Goal: Task Accomplishment & Management: Use online tool/utility

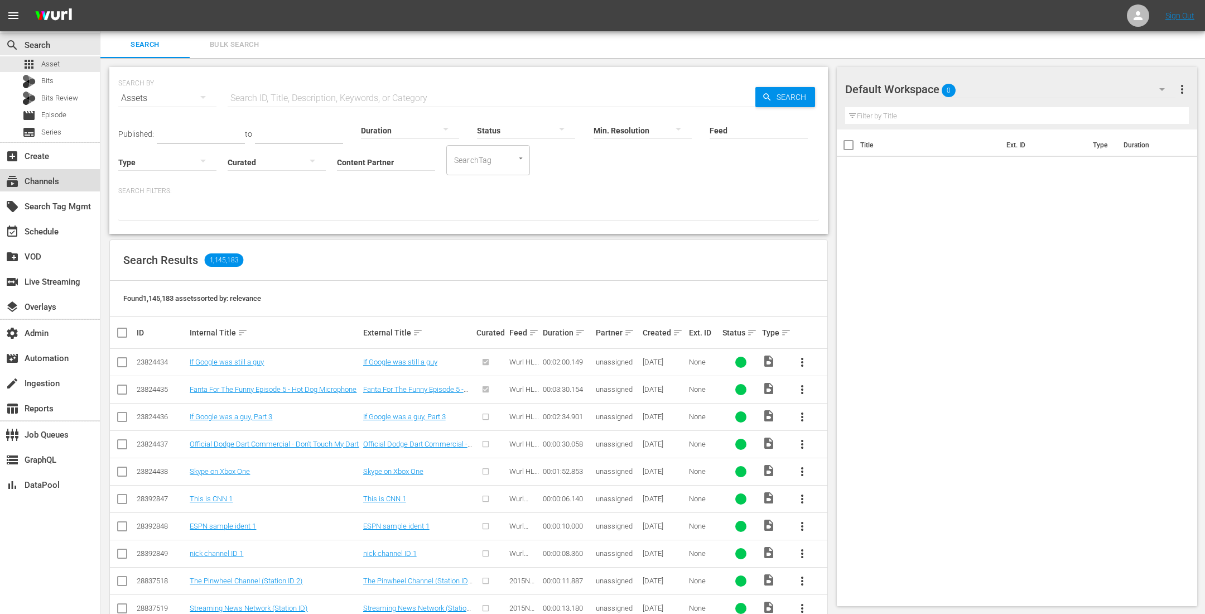
click at [75, 183] on div "subscriptions Channels" at bounding box center [50, 180] width 100 height 22
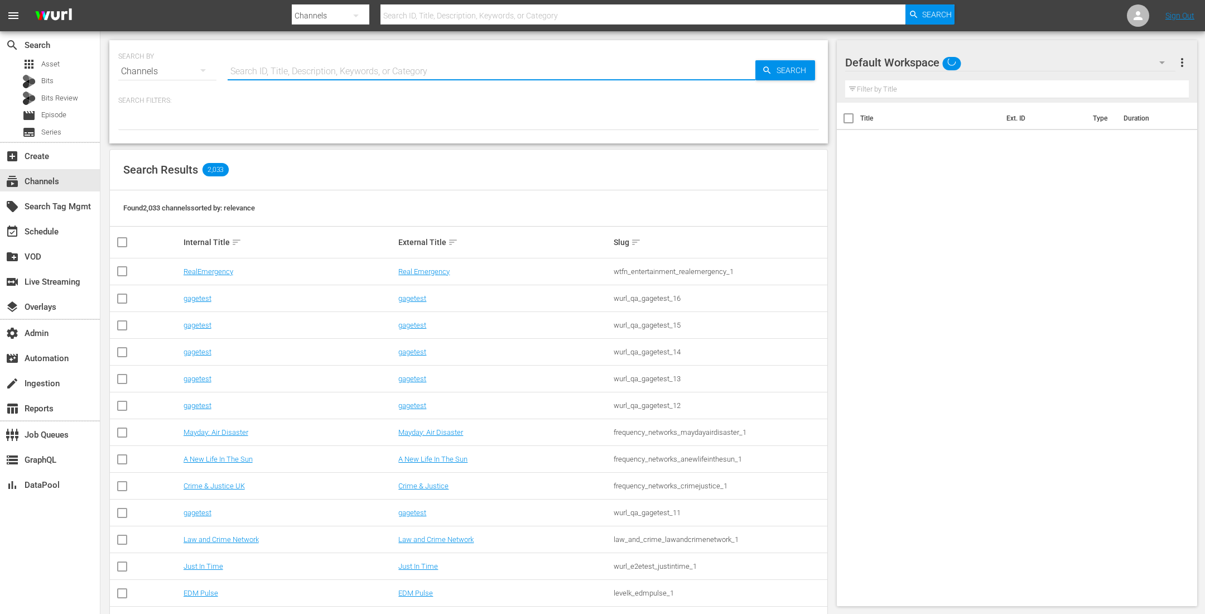
click at [313, 69] on input "text" at bounding box center [492, 71] width 528 height 27
type input "Mallorca Files"
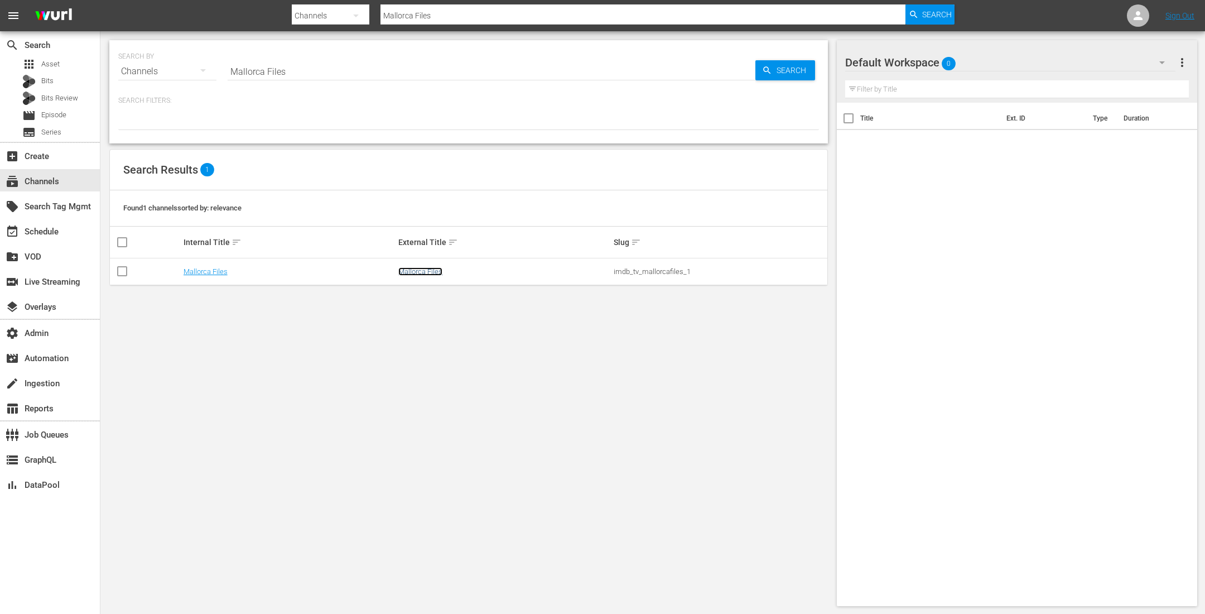
click at [410, 268] on link "Mallorca Files" at bounding box center [420, 271] width 44 height 8
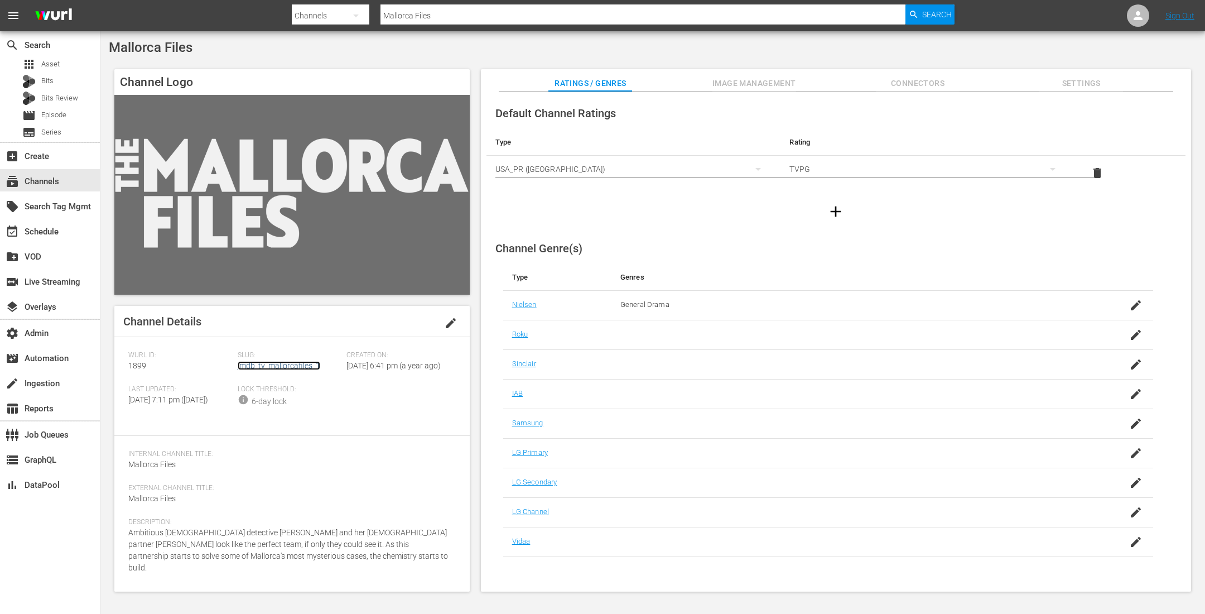
click at [278, 368] on link "imdb_tv_mallorcafiles_1" at bounding box center [279, 365] width 83 height 9
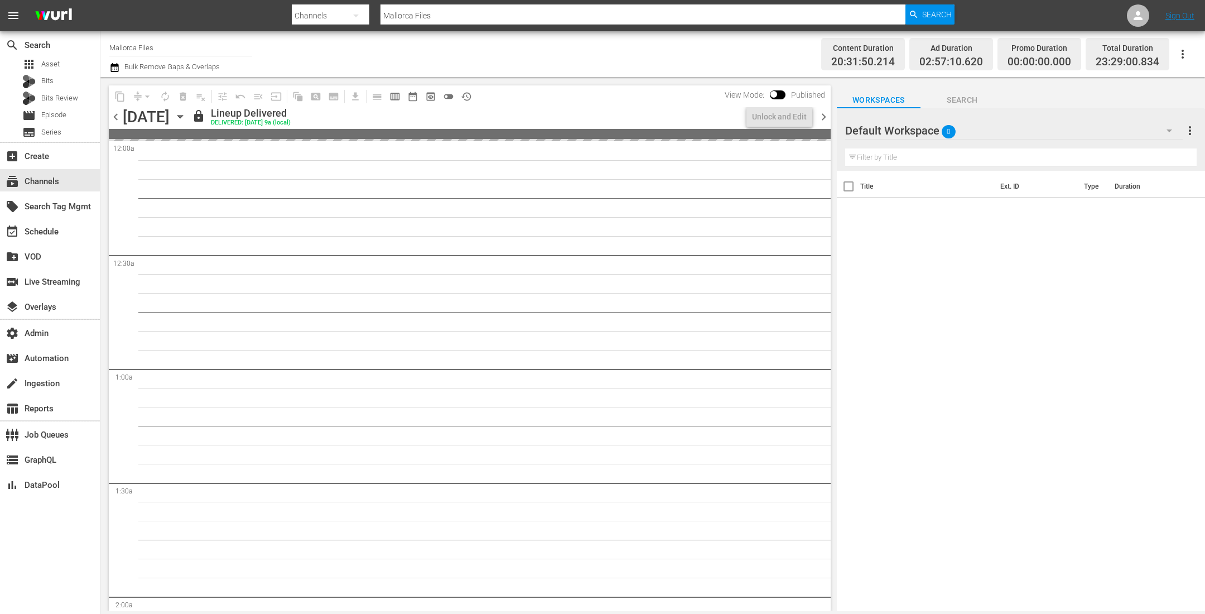
click at [186, 117] on icon "button" at bounding box center [180, 116] width 12 height 12
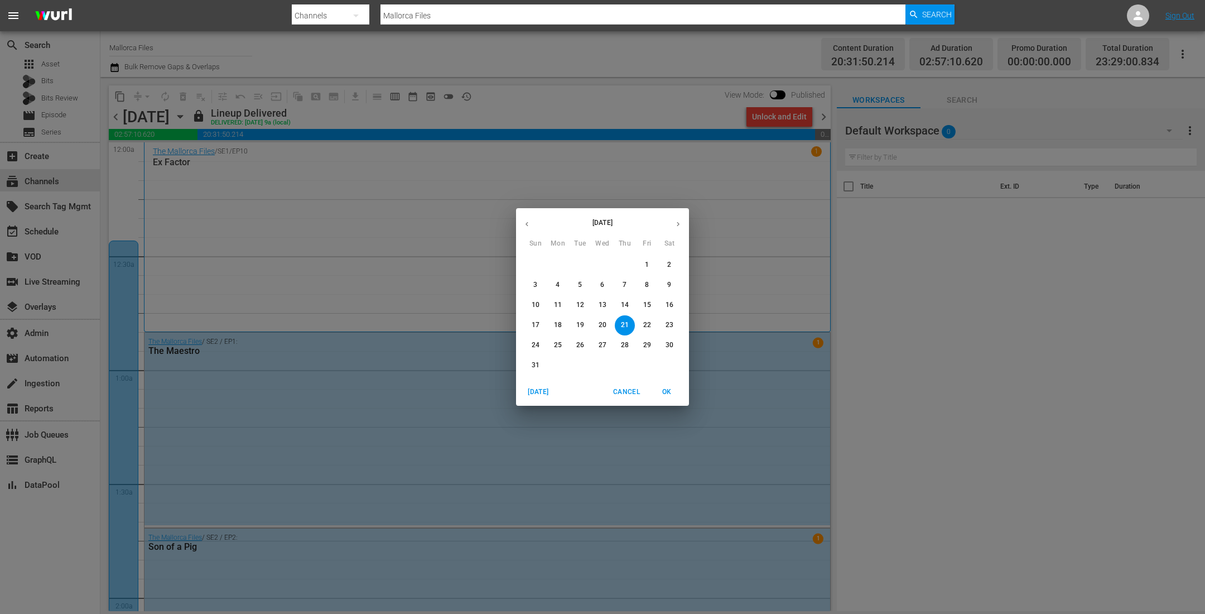
click at [523, 219] on button "button" at bounding box center [527, 224] width 22 height 22
click at [523, 220] on icon "button" at bounding box center [527, 224] width 8 height 8
click at [580, 262] on p "1" at bounding box center [580, 264] width 4 height 9
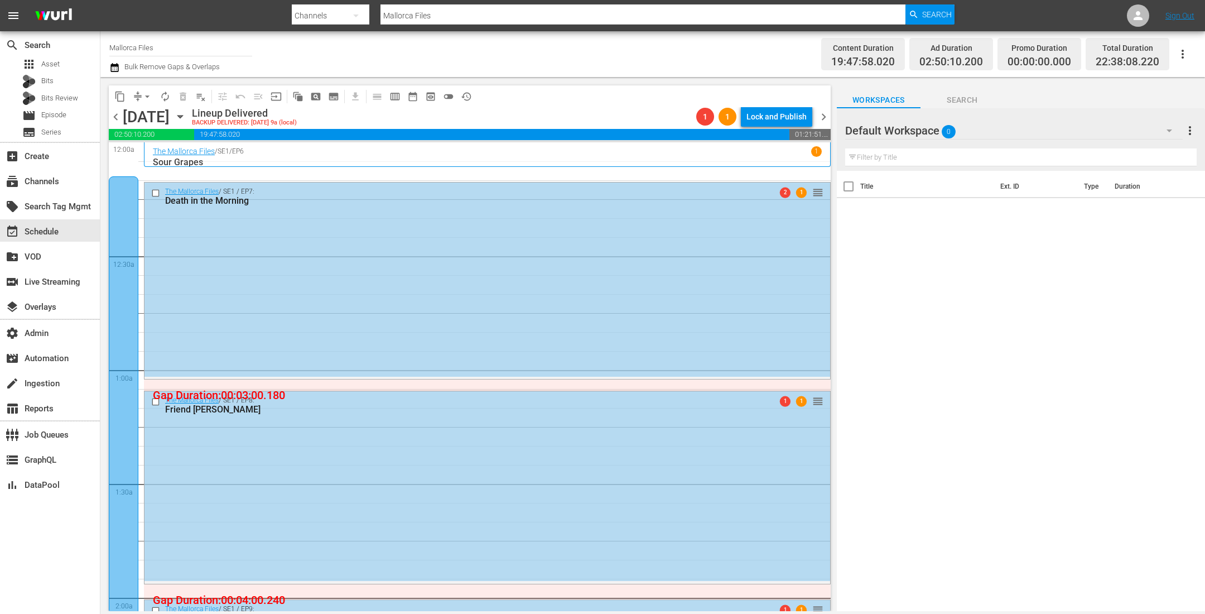
click at [1079, 269] on div "Title Ext. ID Type Duration" at bounding box center [1021, 392] width 368 height 442
drag, startPoint x: 937, startPoint y: 411, endPoint x: 934, endPoint y: 652, distance: 241.5
click at [934, 613] on html "menu Search By Channels Search ID, Title, Description, Keywords, or Category Ma…" at bounding box center [602, 307] width 1205 height 614
click at [186, 114] on icon "button" at bounding box center [180, 116] width 12 height 12
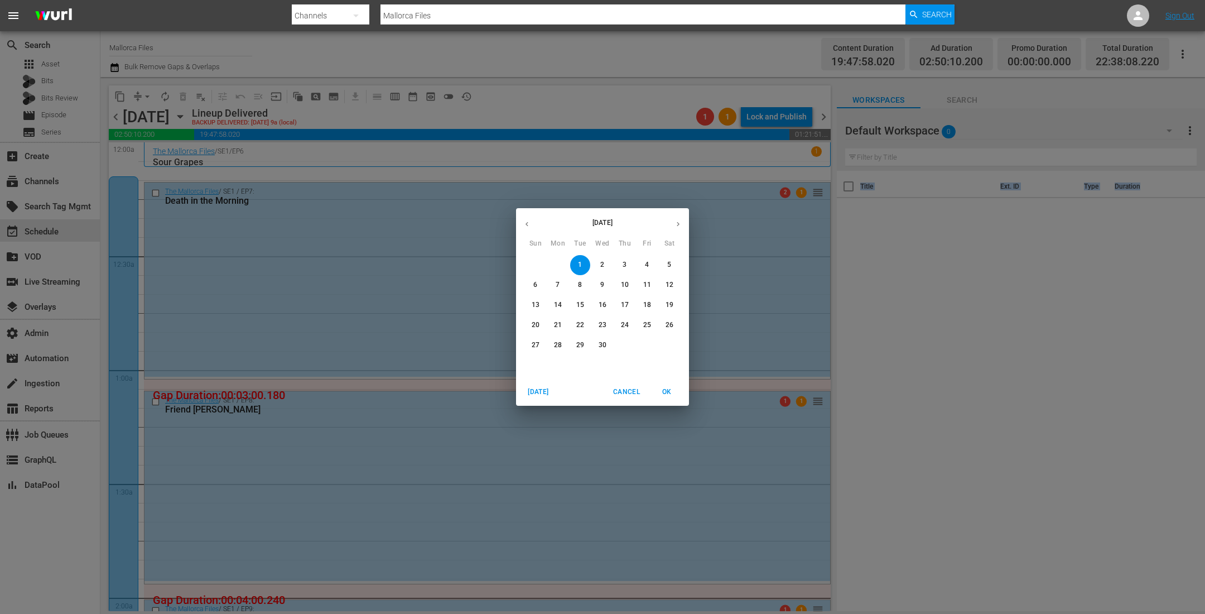
click at [553, 342] on span "28" at bounding box center [558, 344] width 20 height 9
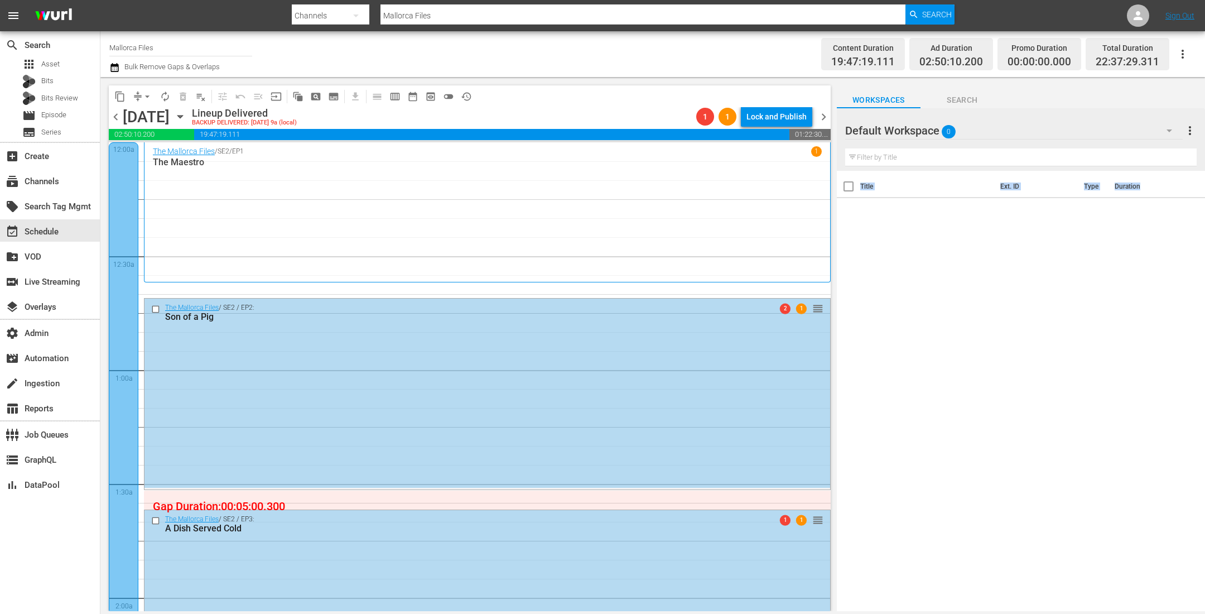
click at [186, 120] on icon "button" at bounding box center [180, 116] width 12 height 12
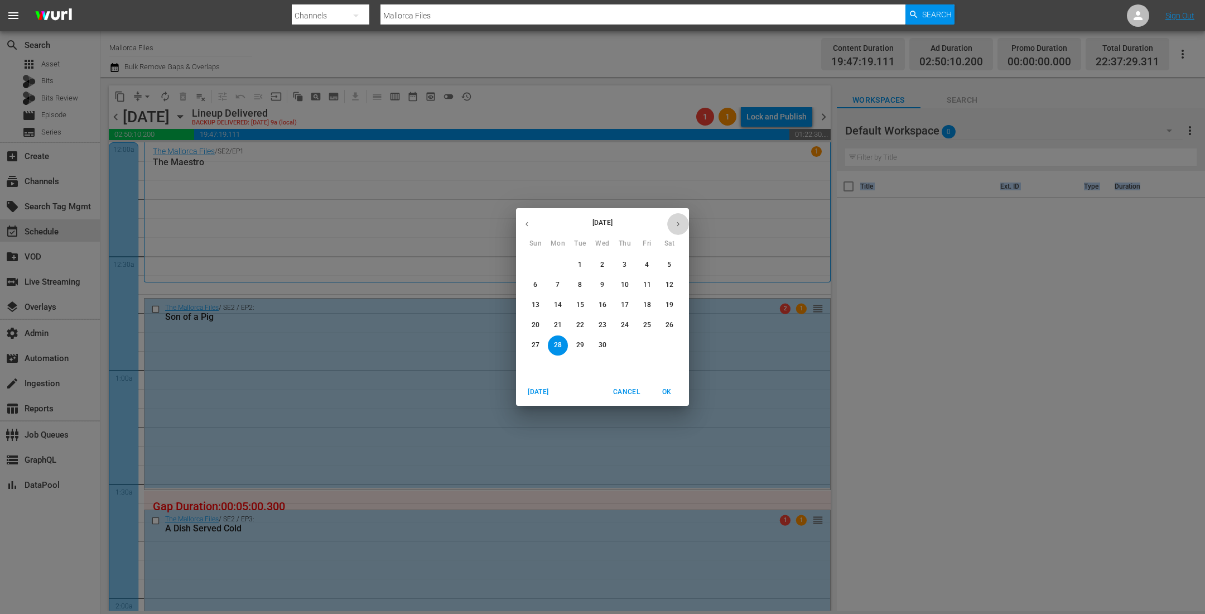
click at [683, 224] on button "button" at bounding box center [678, 224] width 22 height 22
click at [627, 305] on p "15" at bounding box center [625, 304] width 8 height 9
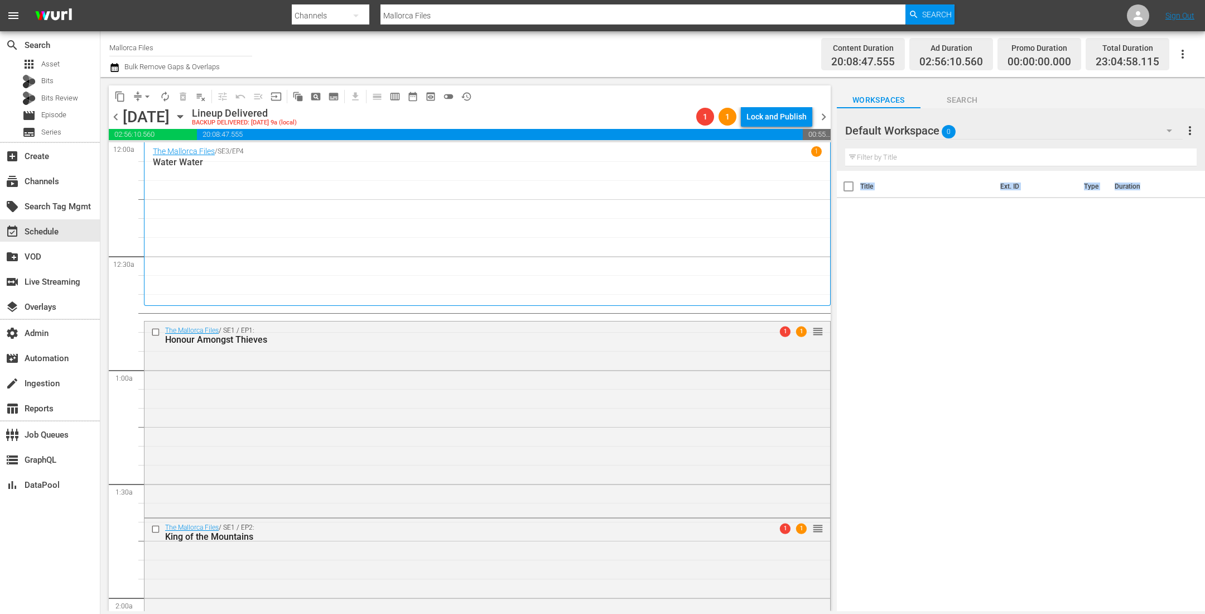
click at [963, 401] on div "Title Ext. ID Type Duration" at bounding box center [1021, 392] width 368 height 442
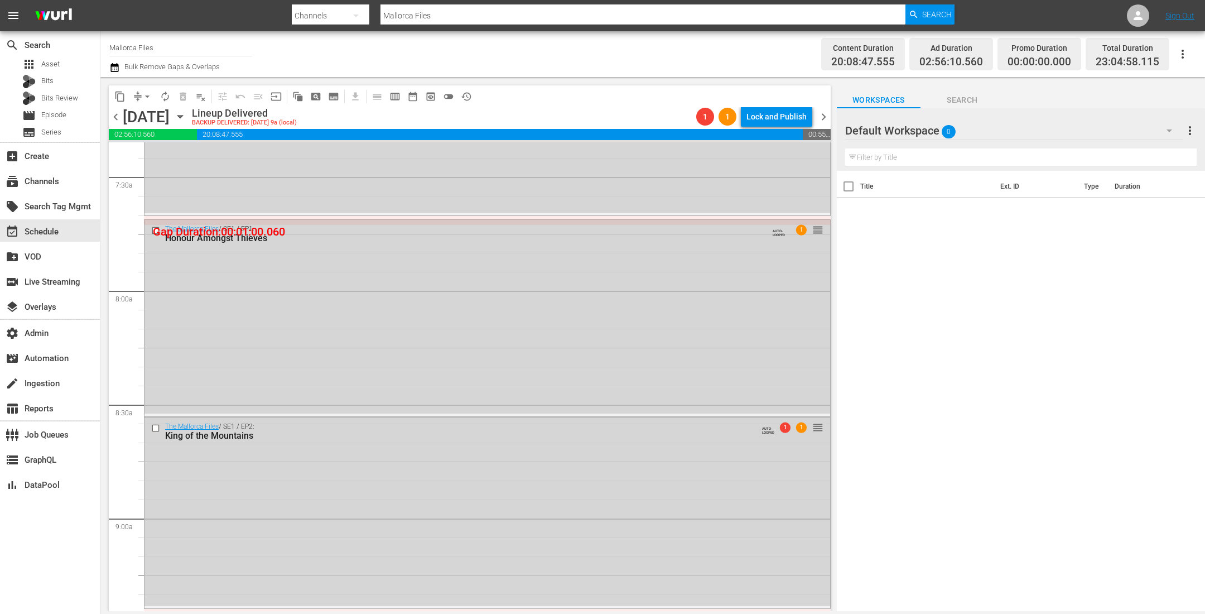
scroll to position [2253, 0]
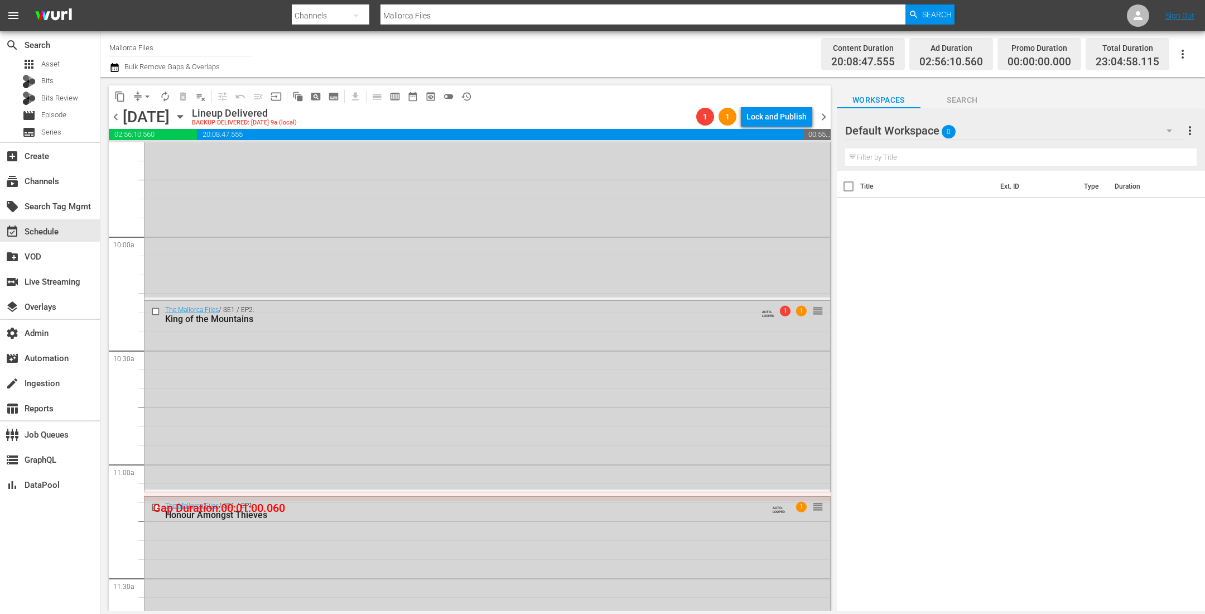
drag, startPoint x: 736, startPoint y: 507, endPoint x: 735, endPoint y: 648, distance: 140.6
click at [735, 613] on html "menu Search By Channels Search ID, Title, Description, Keywords, or Category Ma…" at bounding box center [602, 307] width 1205 height 614
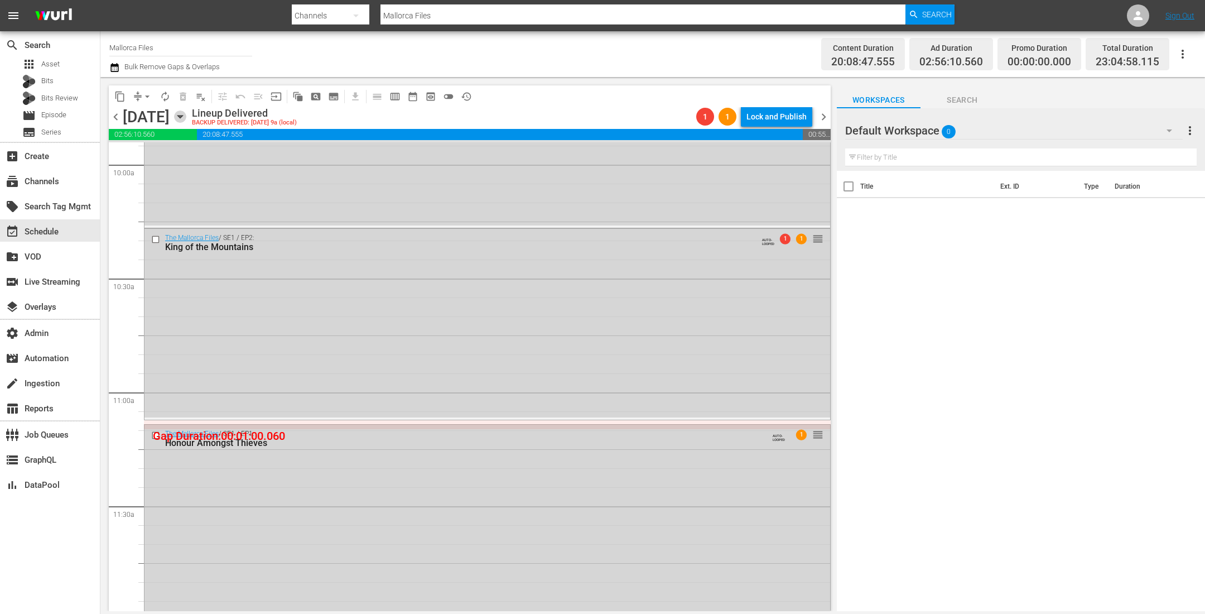
click at [186, 110] on icon "button" at bounding box center [180, 116] width 12 height 12
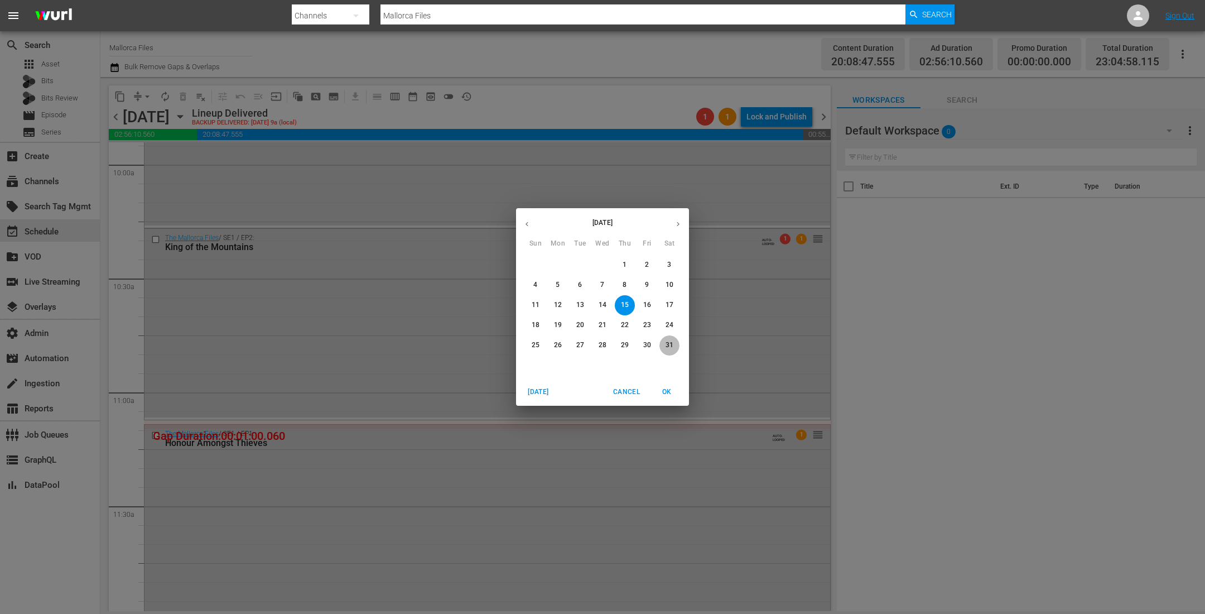
click at [665, 345] on p "31" at bounding box center [669, 344] width 8 height 9
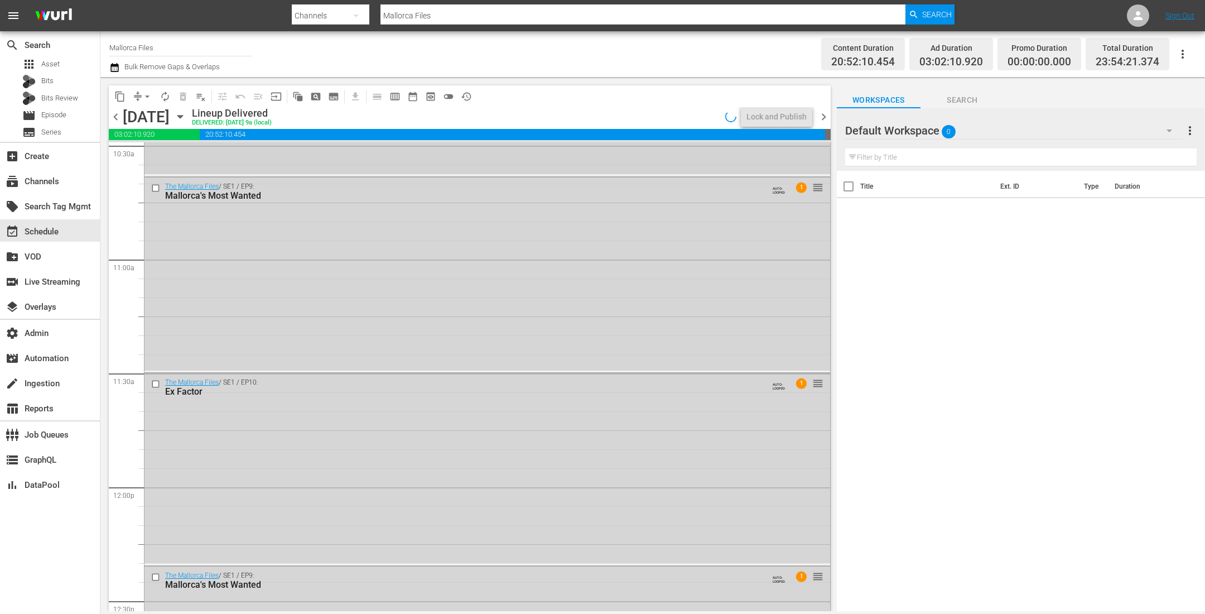
scroll to position [2253, 0]
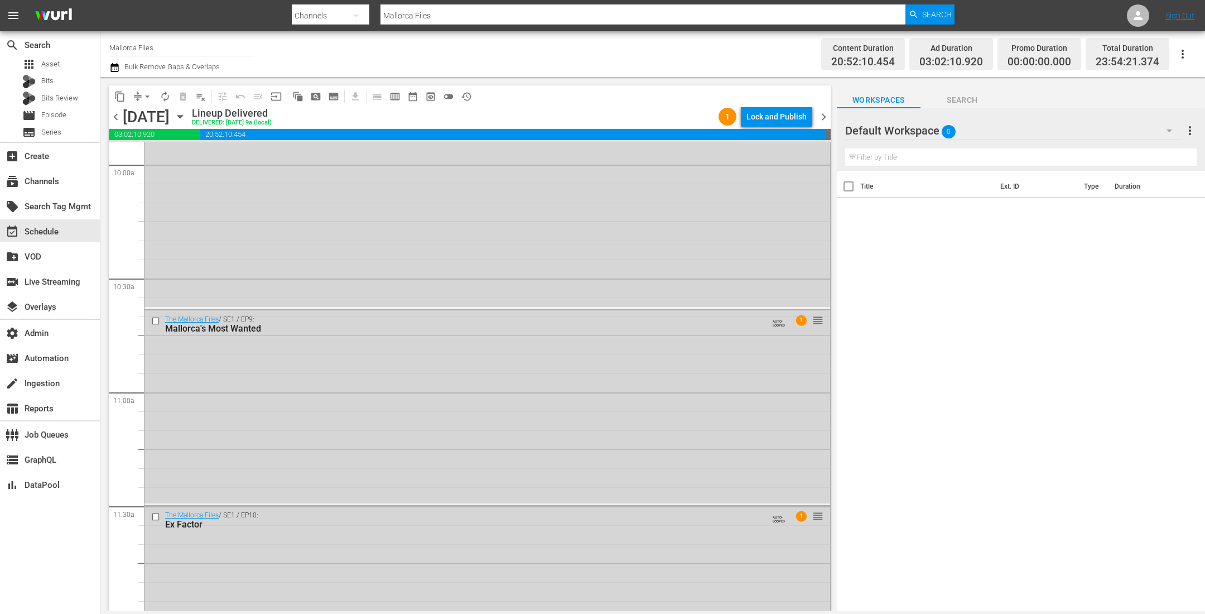
click at [823, 114] on span "chevron_right" at bounding box center [824, 117] width 14 height 14
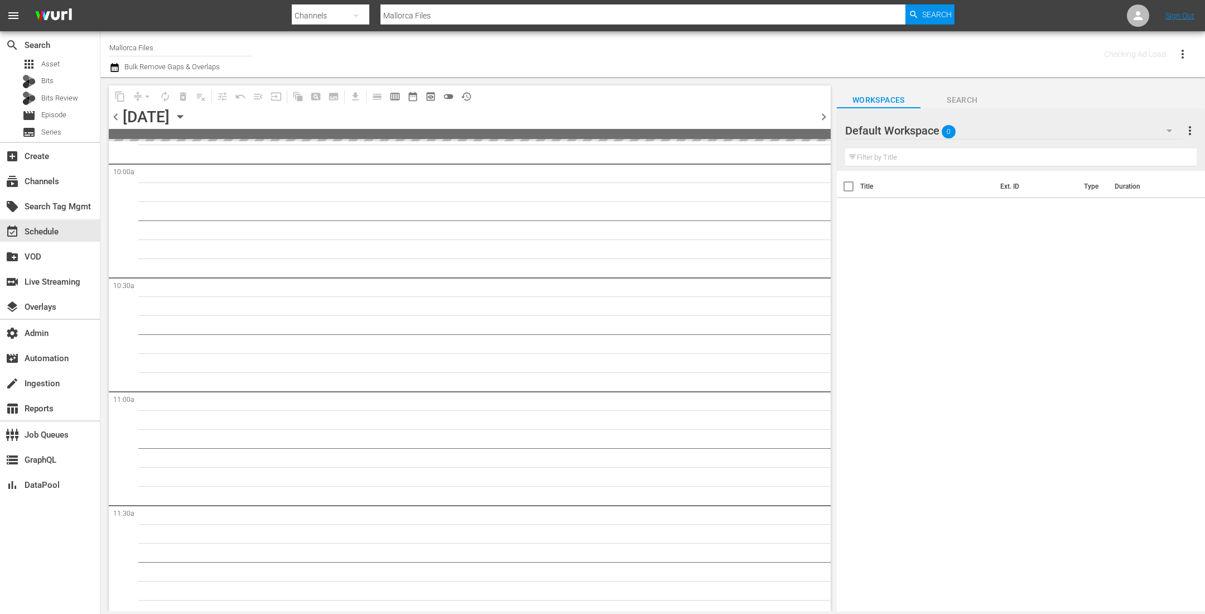
scroll to position [2386, 0]
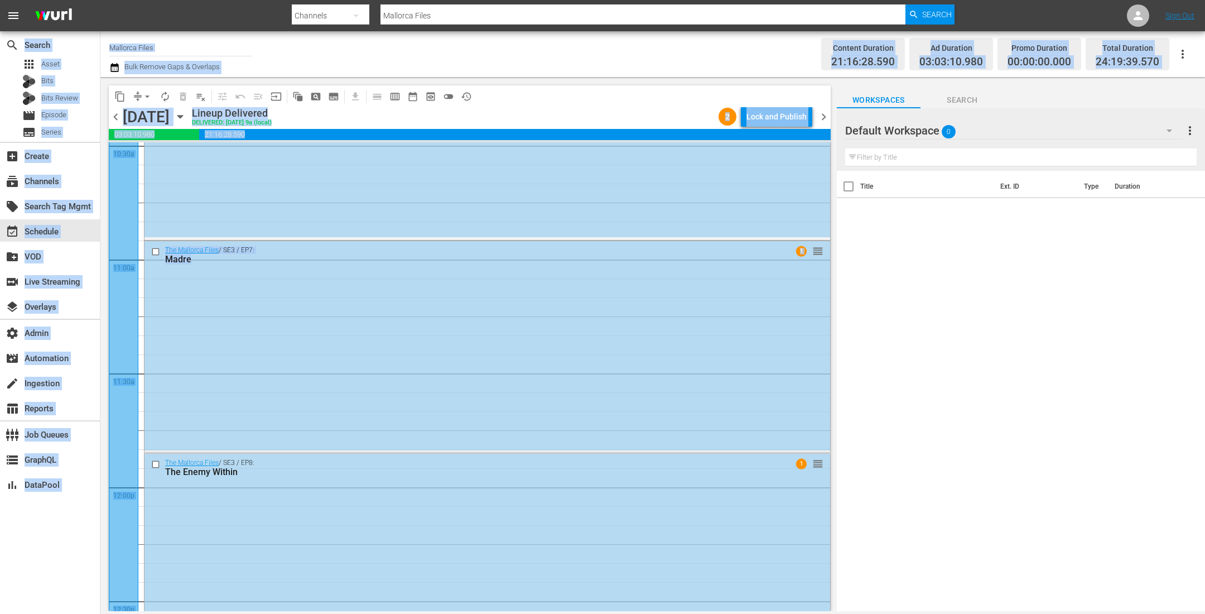
drag, startPoint x: 653, startPoint y: 181, endPoint x: 675, endPoint y: -44, distance: 225.9
click at [675, 0] on html "menu Search By Channels Search ID, Title, Description, Keywords, or Category Ma…" at bounding box center [602, 307] width 1205 height 614
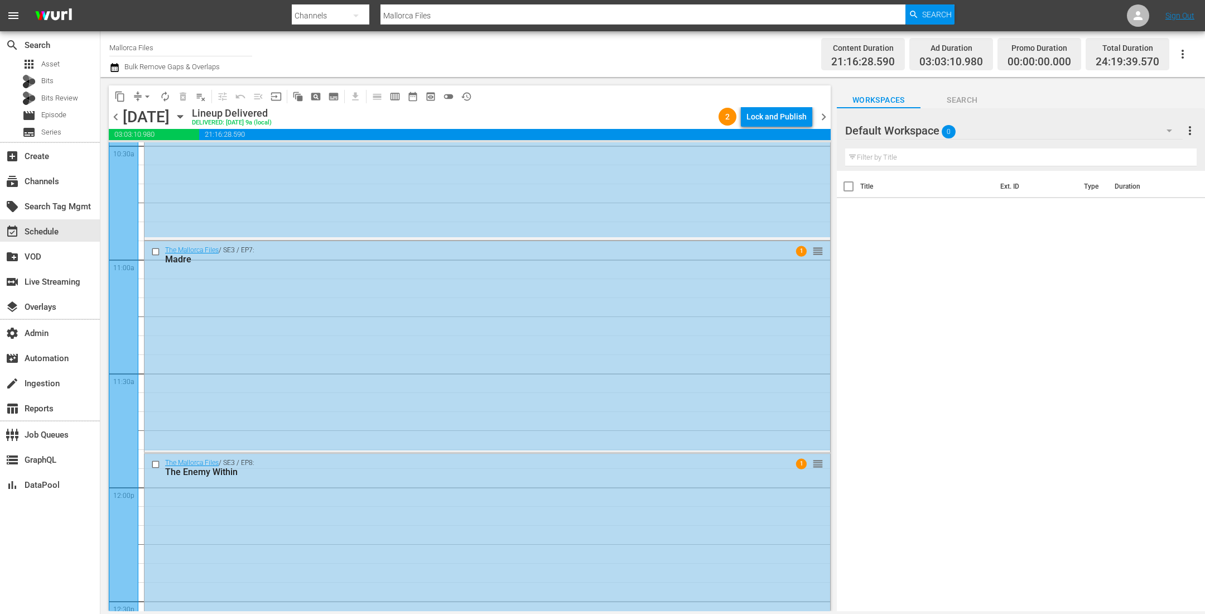
click at [618, 64] on div "Channel Title Mallorca Files Bulk Remove Gaps & Overlaps" at bounding box center [405, 54] width 593 height 40
click at [823, 117] on span "chevron_right" at bounding box center [824, 117] width 14 height 14
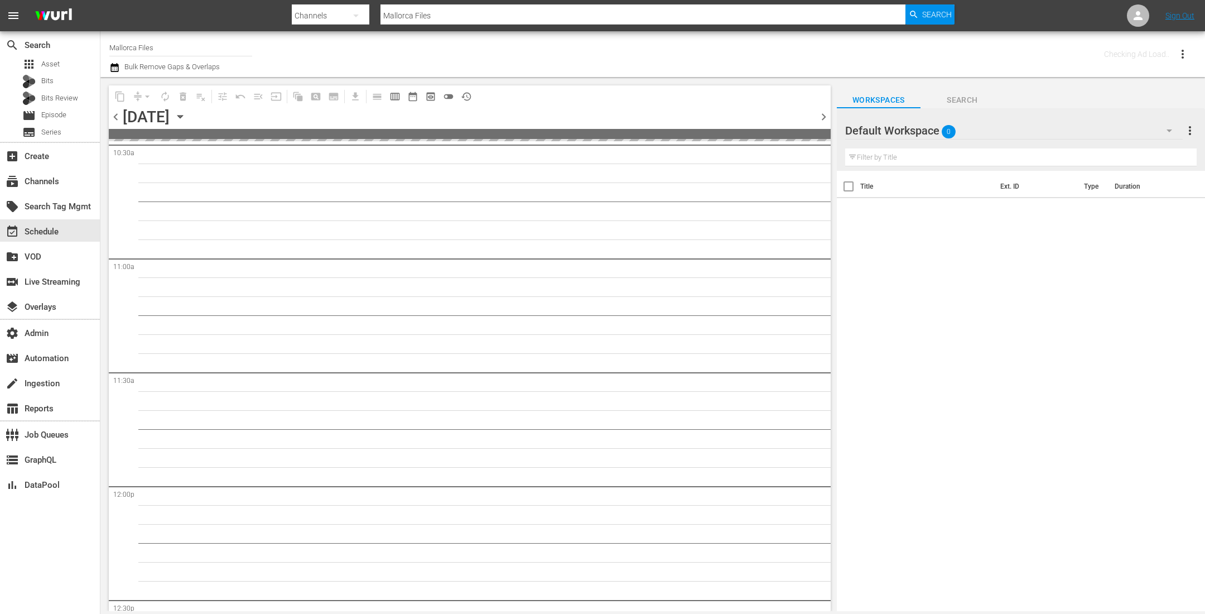
scroll to position [2500, 0]
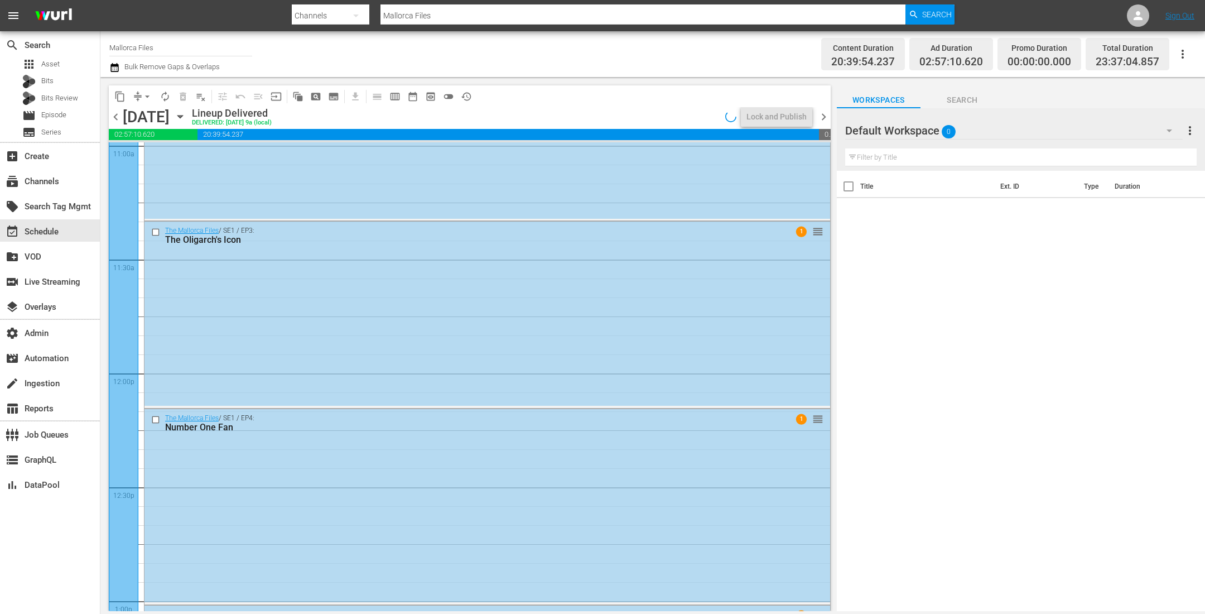
click at [186, 113] on icon "button" at bounding box center [180, 116] width 12 height 12
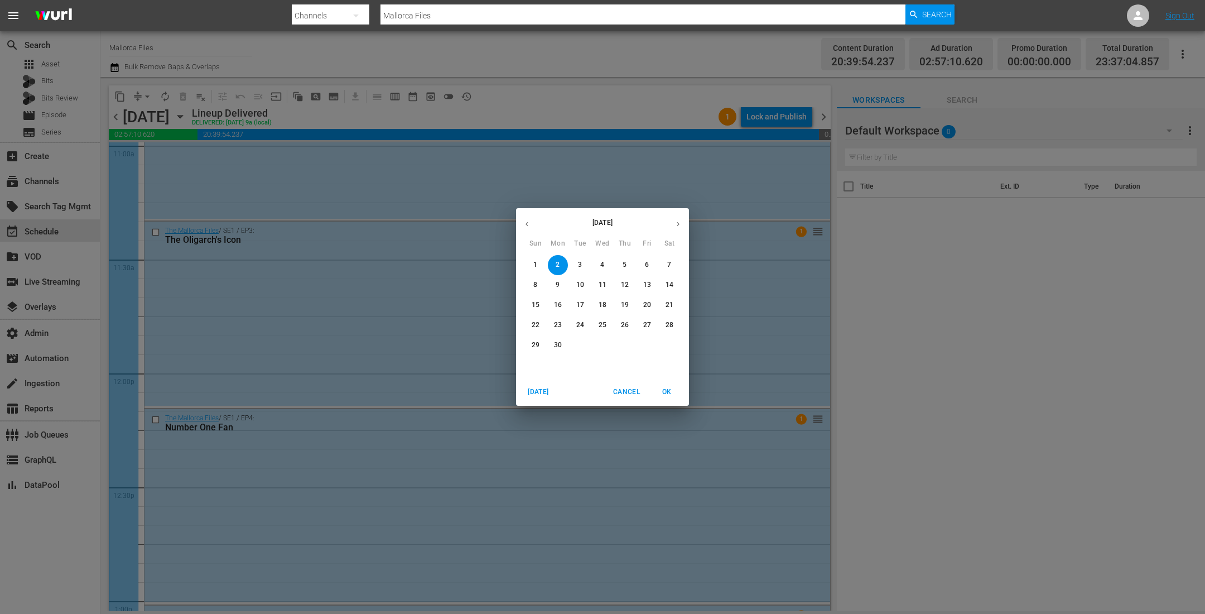
click at [678, 220] on icon "button" at bounding box center [678, 224] width 8 height 8
click at [682, 226] on button "button" at bounding box center [678, 224] width 22 height 22
click at [559, 344] on p "25" at bounding box center [558, 344] width 8 height 9
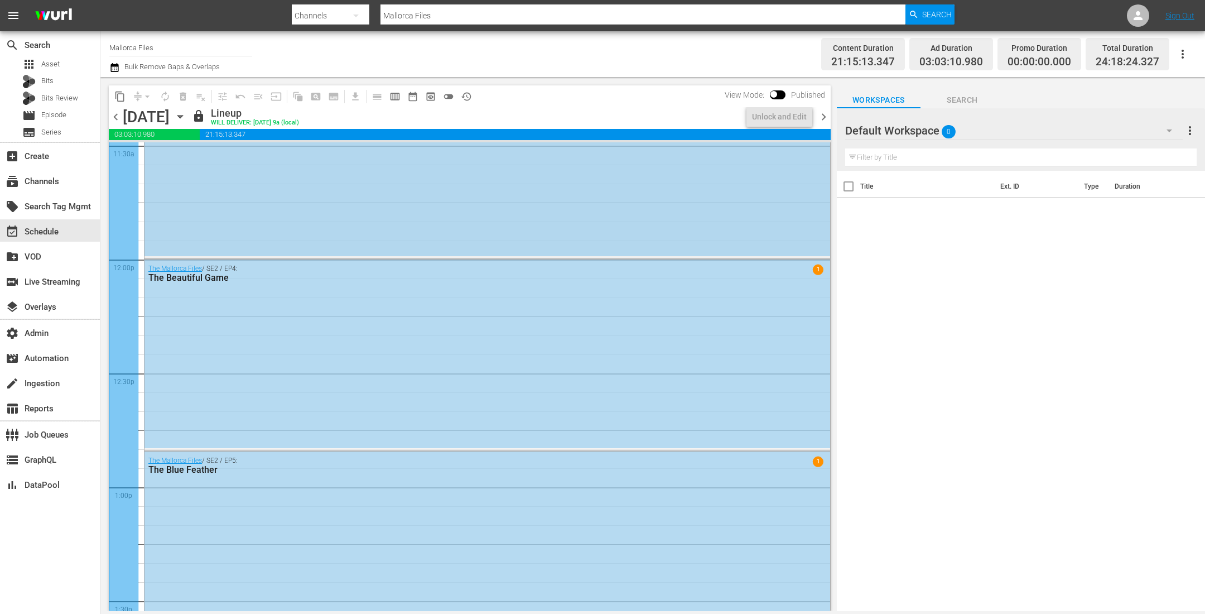
scroll to position [2443, 0]
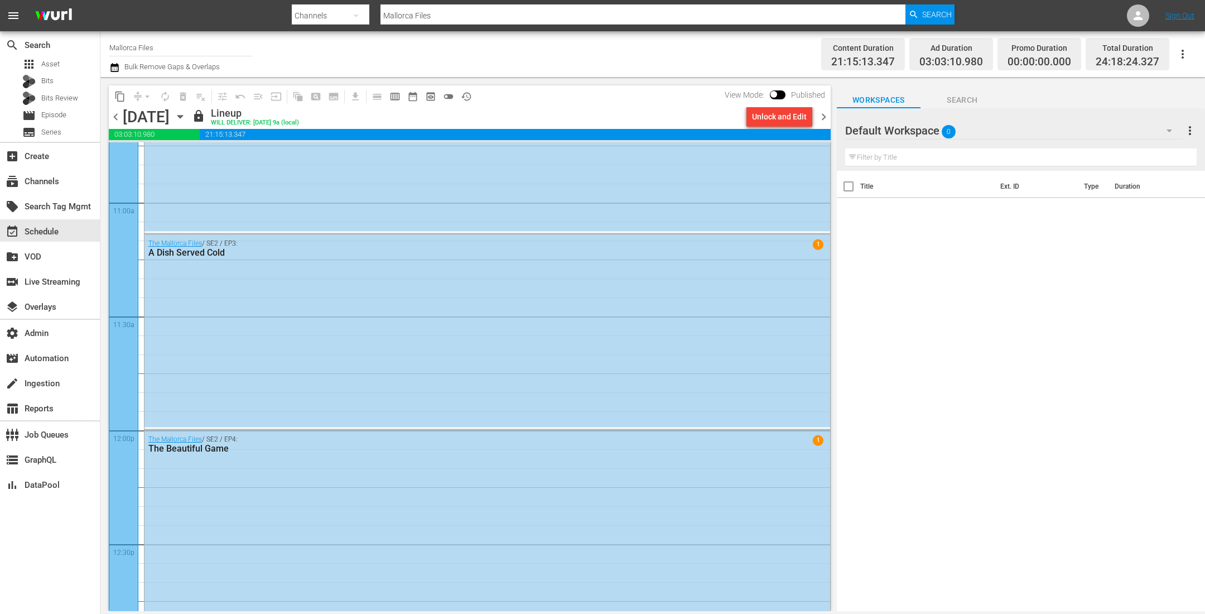
click at [822, 113] on span "chevron_right" at bounding box center [824, 117] width 14 height 14
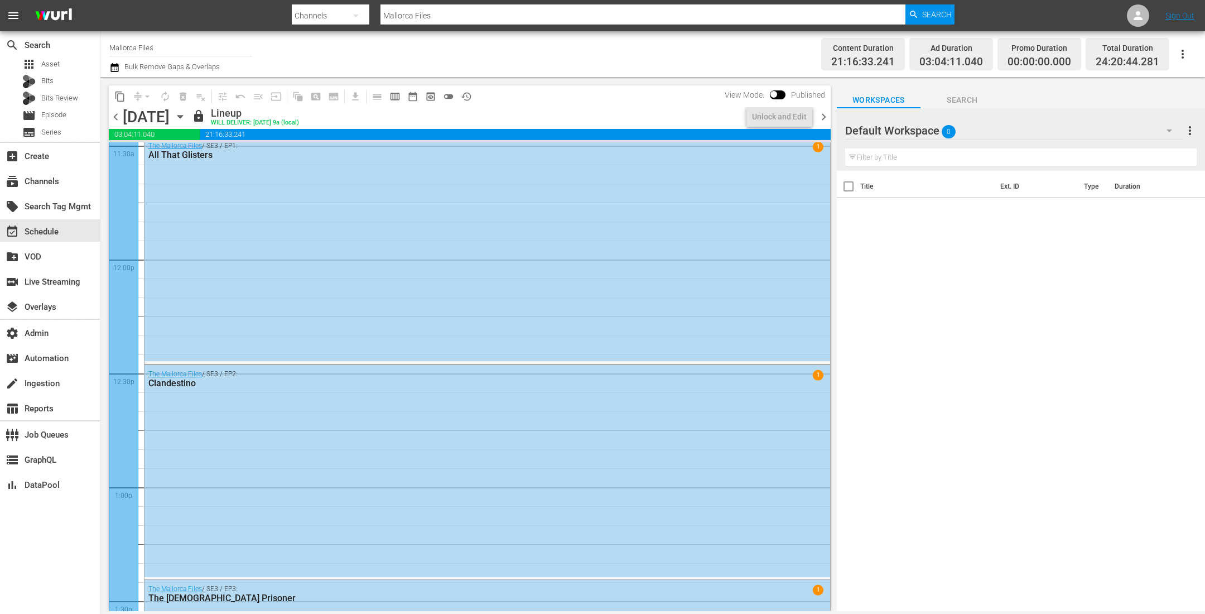
scroll to position [2481, 0]
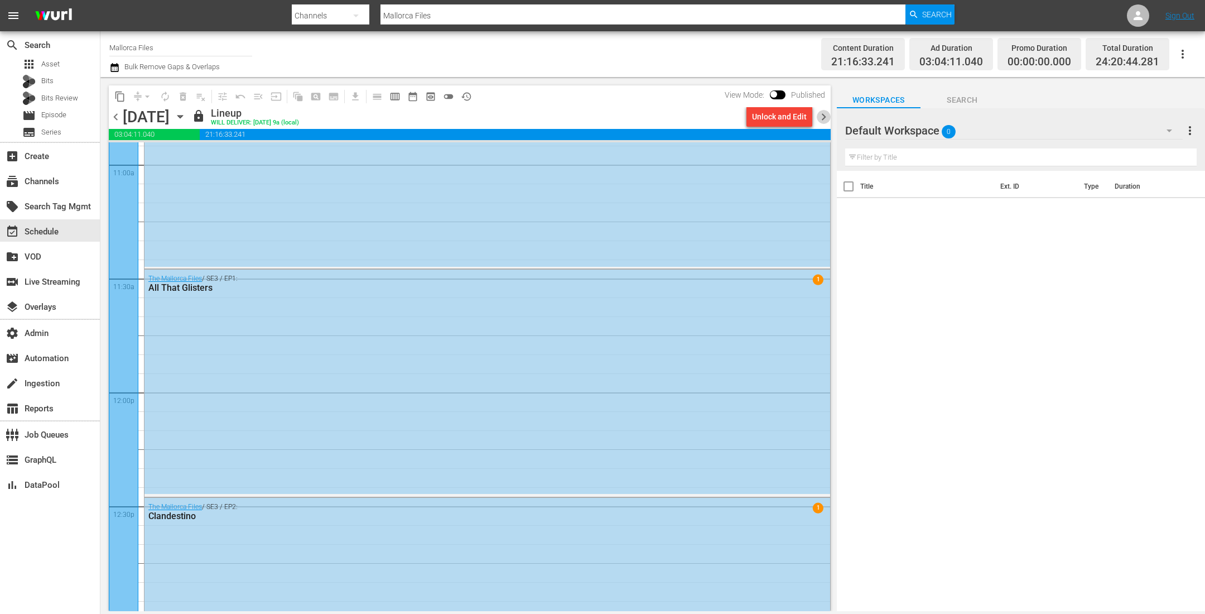
click at [822, 114] on span "chevron_right" at bounding box center [824, 117] width 14 height 14
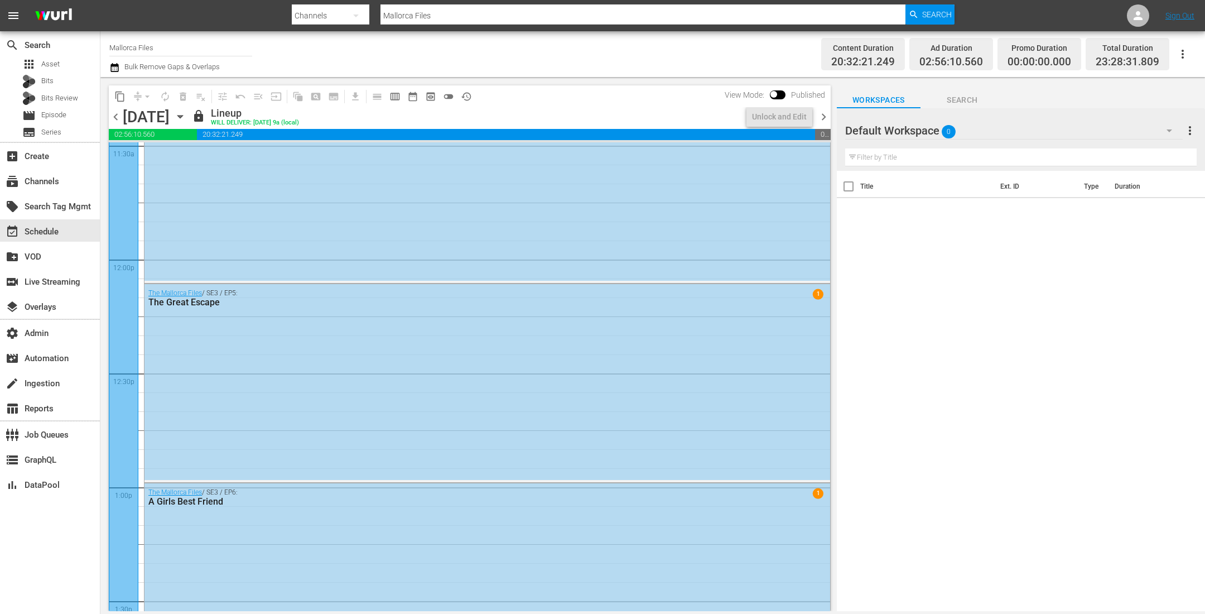
scroll to position [2462, 0]
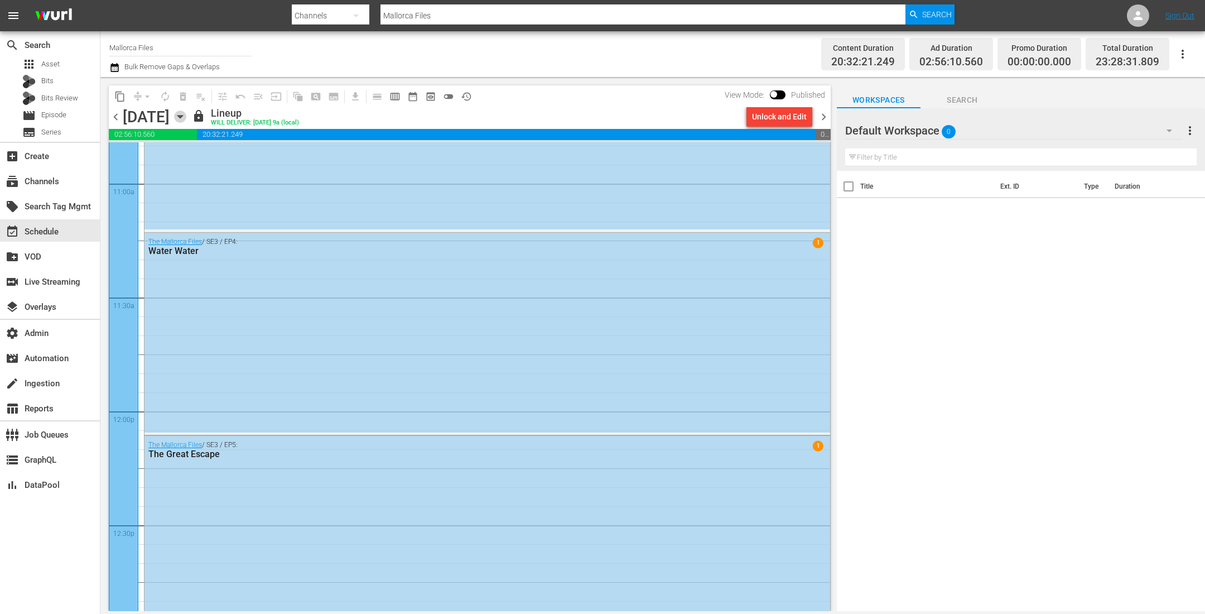
click at [186, 116] on icon "button" at bounding box center [180, 116] width 12 height 12
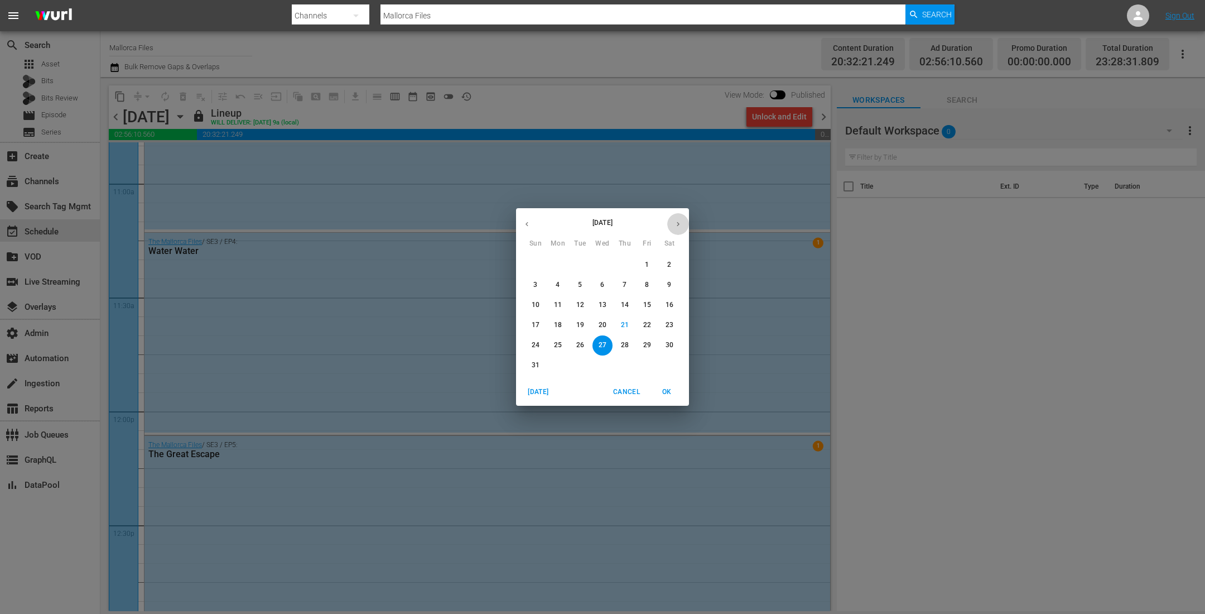
click at [679, 227] on icon "button" at bounding box center [678, 224] width 8 height 8
click at [584, 348] on span "30" at bounding box center [580, 344] width 20 height 9
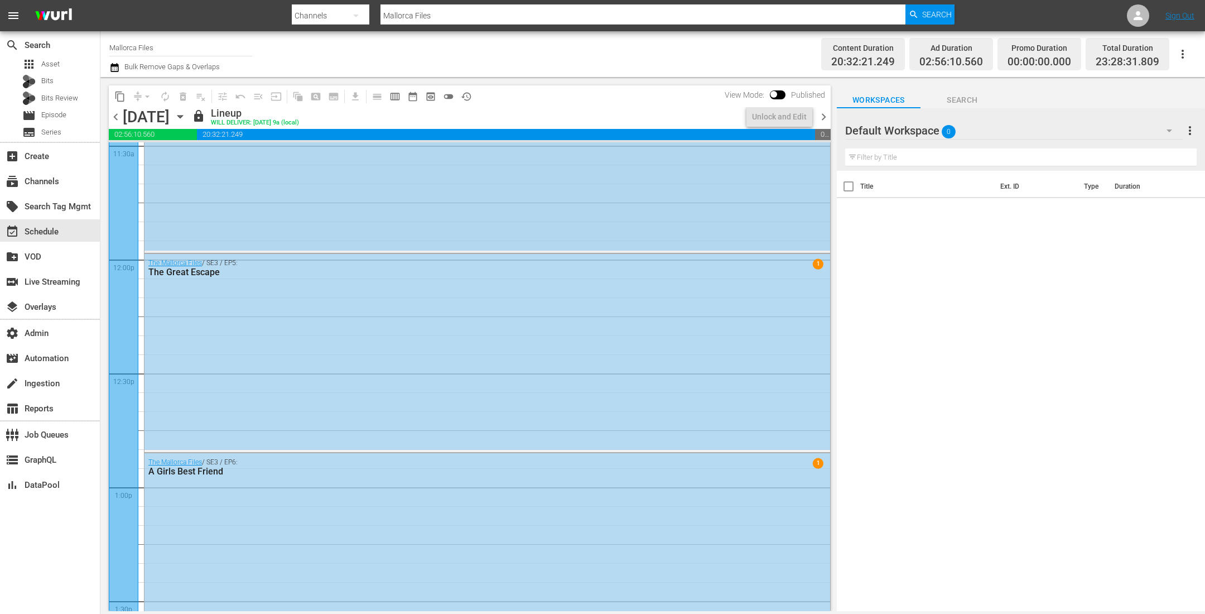
scroll to position [2500, 0]
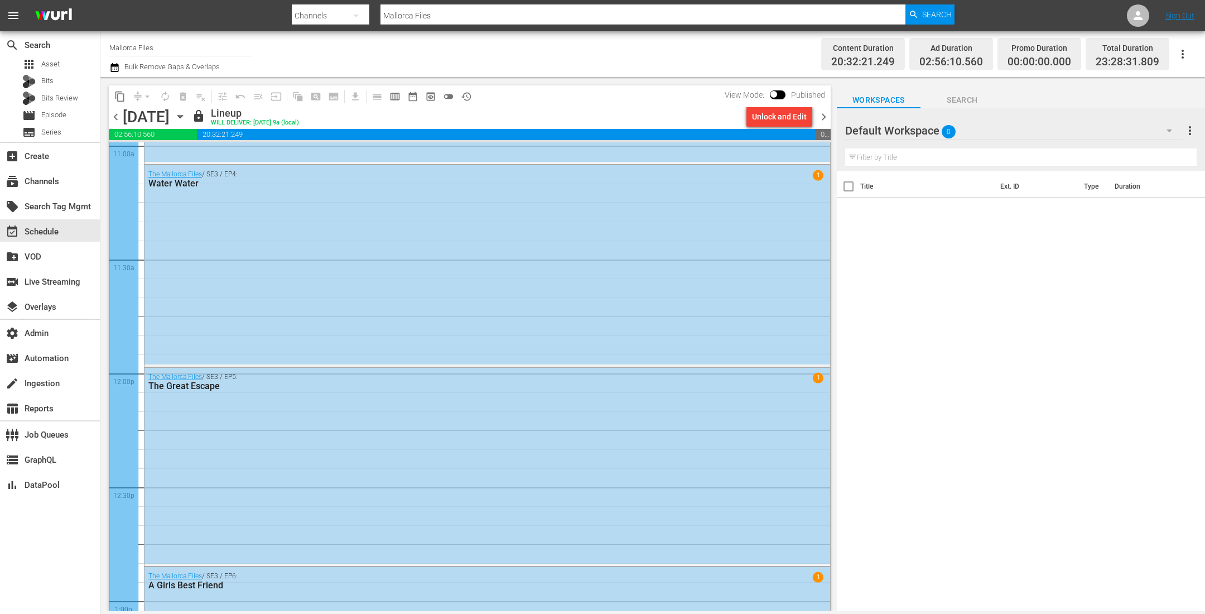
click at [186, 111] on icon "button" at bounding box center [180, 116] width 12 height 12
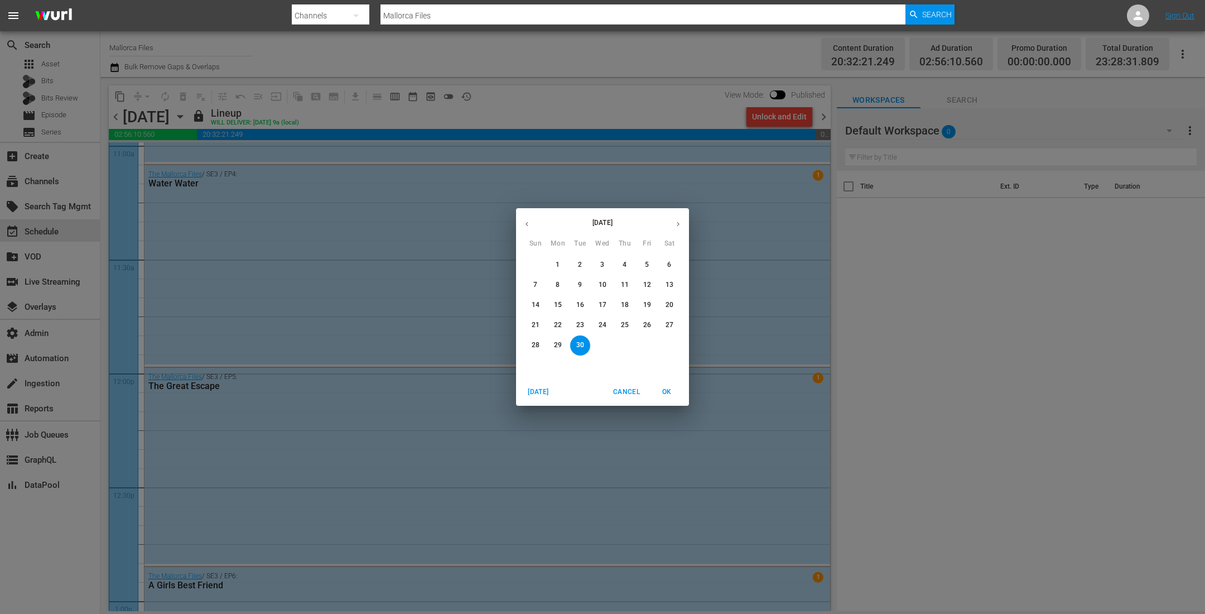
click at [529, 221] on icon "button" at bounding box center [527, 224] width 8 height 8
click at [624, 322] on p "21" at bounding box center [625, 324] width 8 height 9
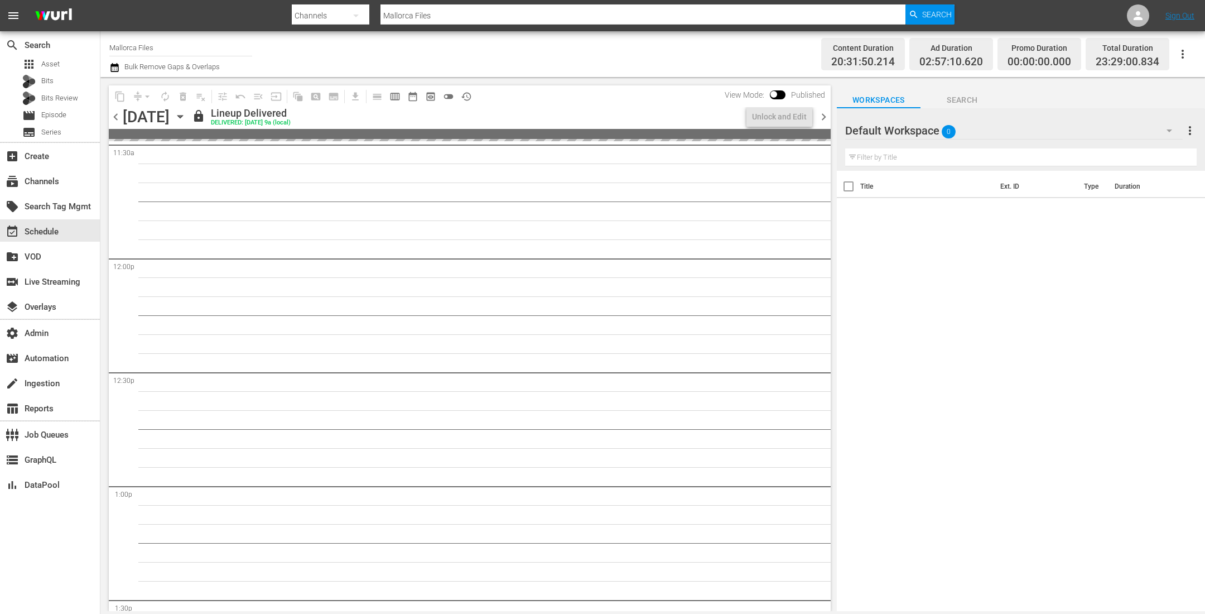
scroll to position [2462, 0]
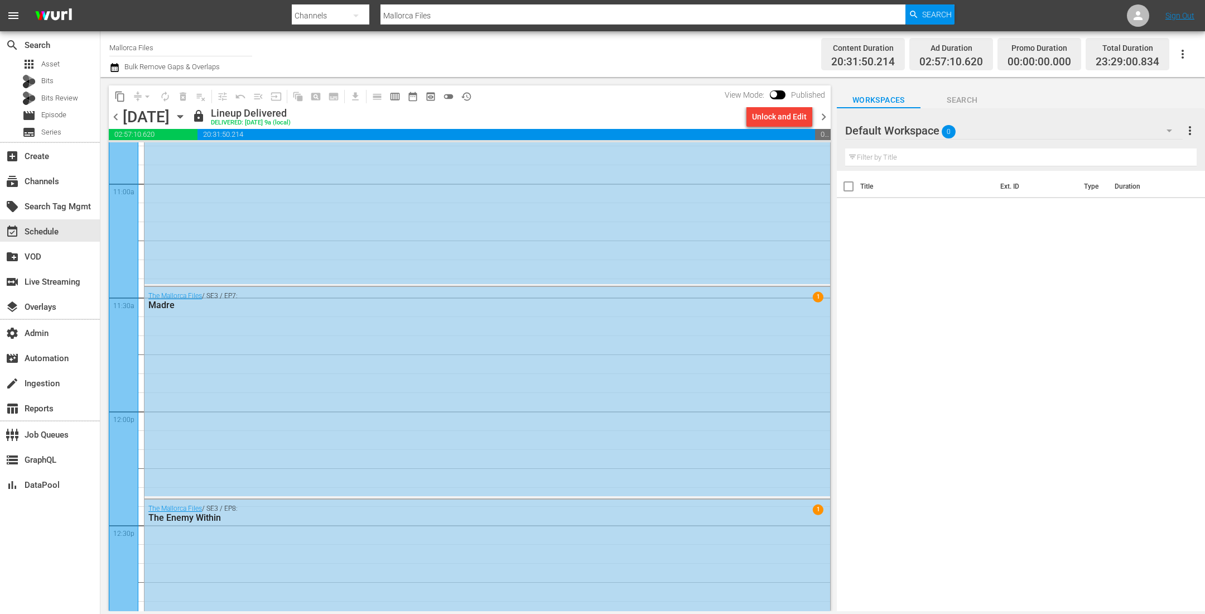
click at [115, 118] on span "chevron_left" at bounding box center [116, 117] width 14 height 14
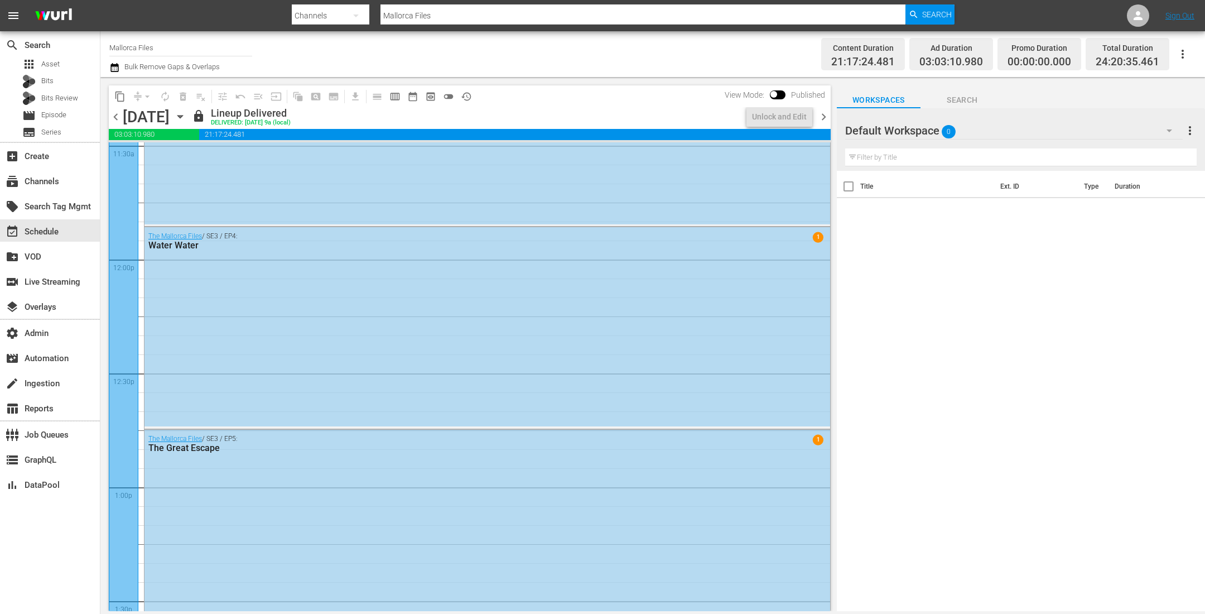
scroll to position [2481, 0]
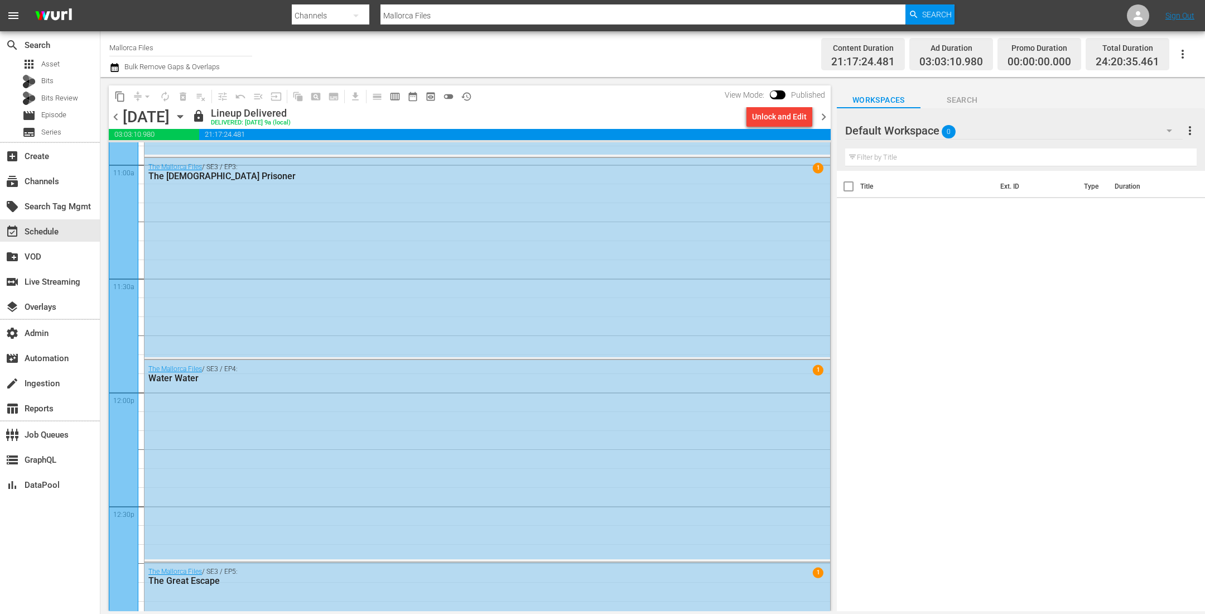
click at [115, 118] on span "chevron_left" at bounding box center [116, 117] width 14 height 14
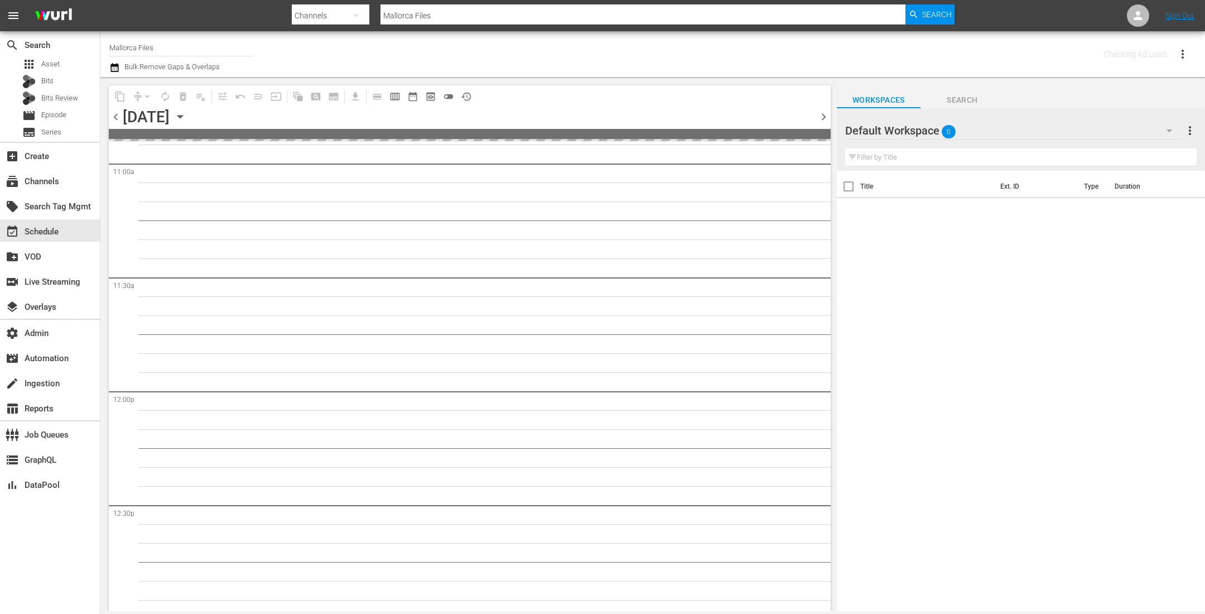
scroll to position [2614, 0]
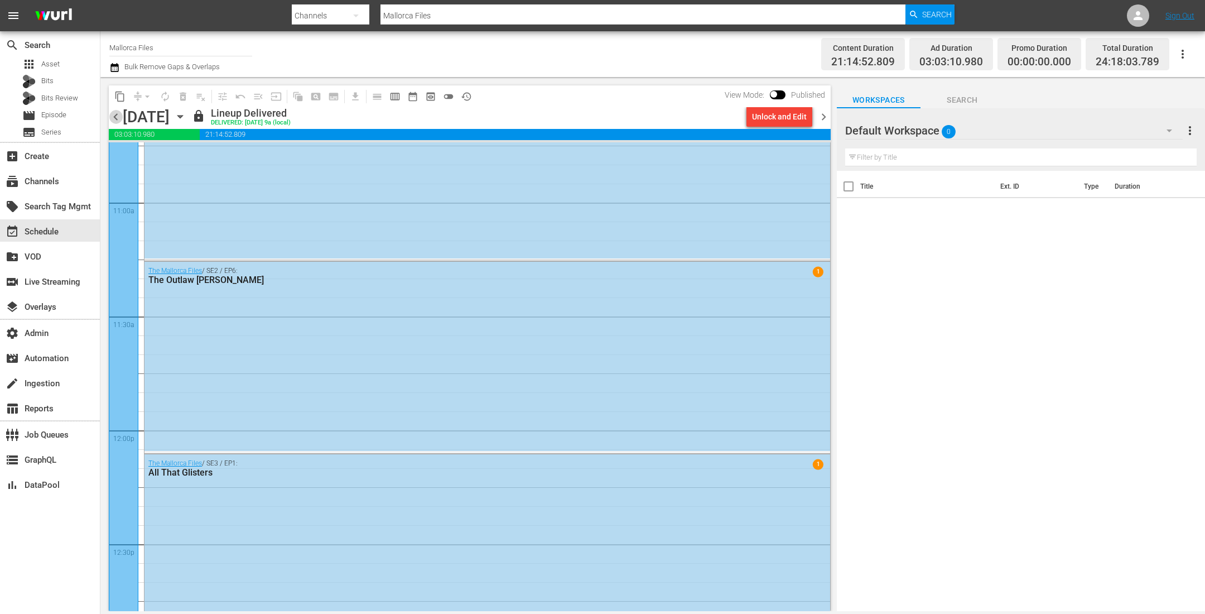
click at [115, 118] on span "chevron_left" at bounding box center [116, 117] width 14 height 14
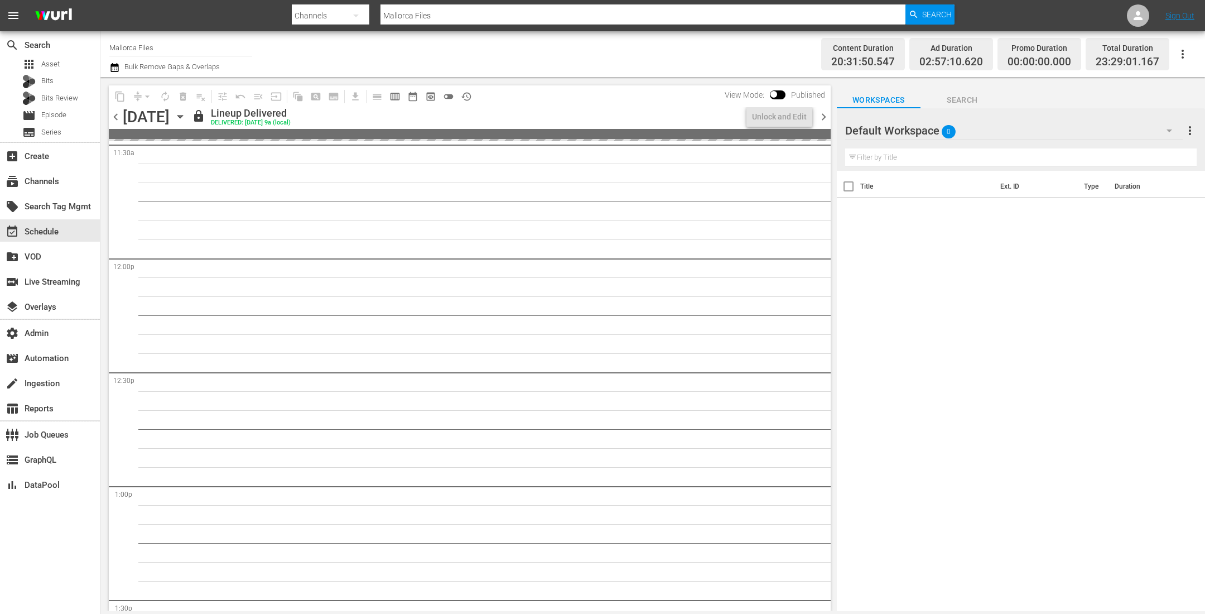
scroll to position [2462, 0]
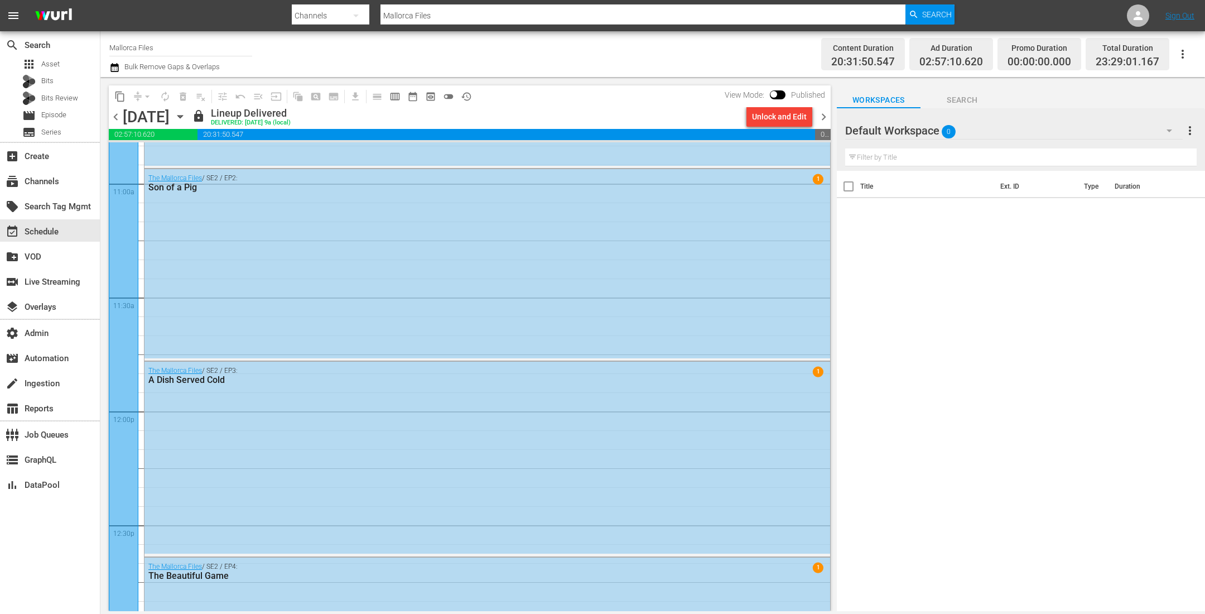
click at [182, 115] on icon "button" at bounding box center [179, 116] width 5 height 3
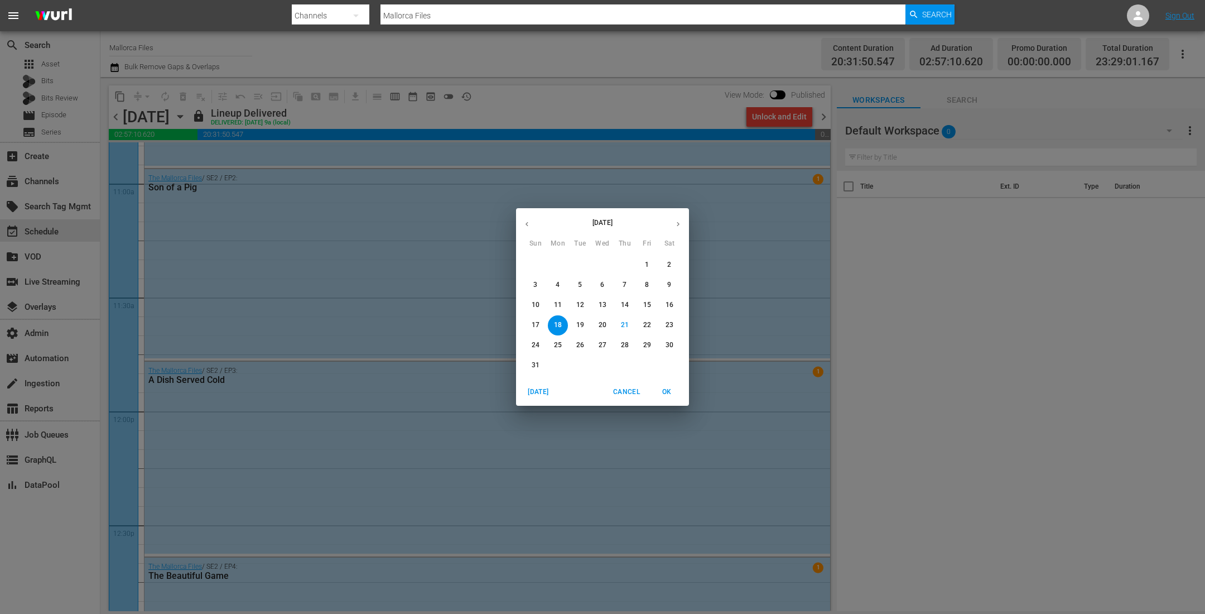
click at [529, 227] on icon "button" at bounding box center [527, 224] width 8 height 8
click at [579, 265] on p "1" at bounding box center [580, 264] width 4 height 9
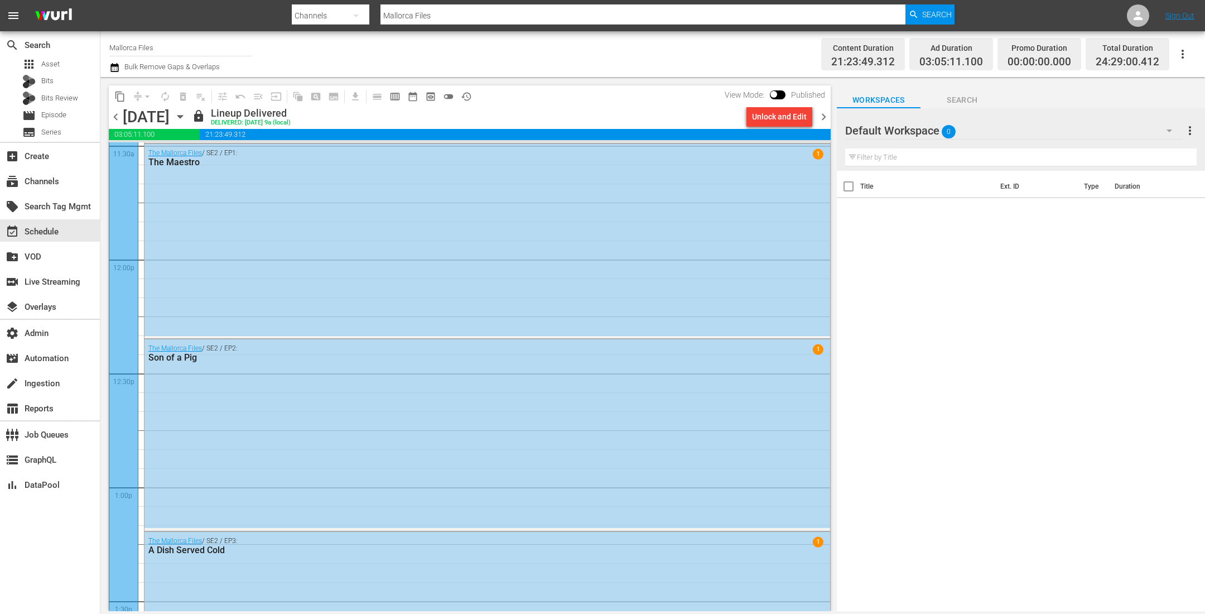
click at [186, 118] on icon "button" at bounding box center [180, 116] width 12 height 12
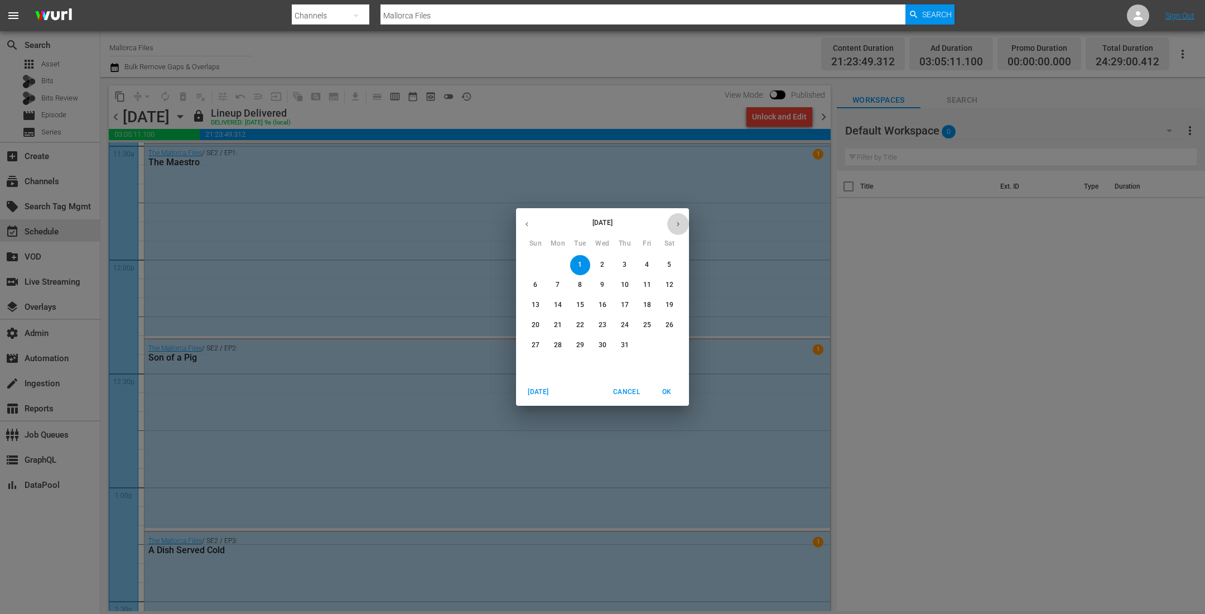
click at [681, 221] on icon "button" at bounding box center [678, 224] width 8 height 8
click at [674, 220] on icon "button" at bounding box center [678, 224] width 8 height 8
click at [576, 347] on span "30" at bounding box center [580, 344] width 20 height 9
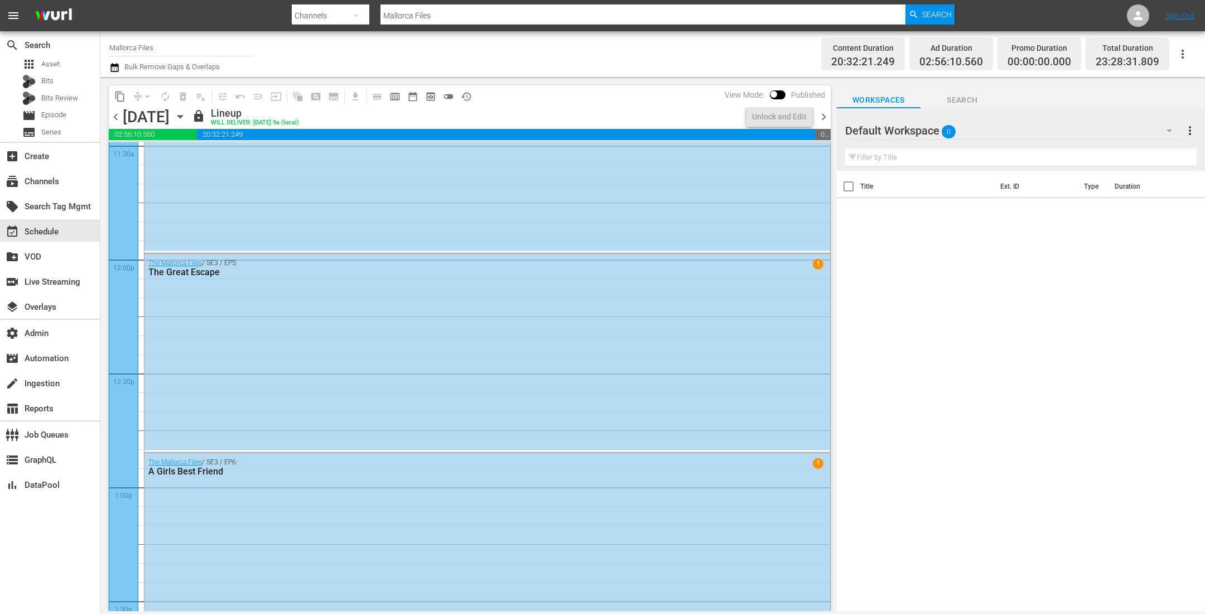
scroll to position [2500, 0]
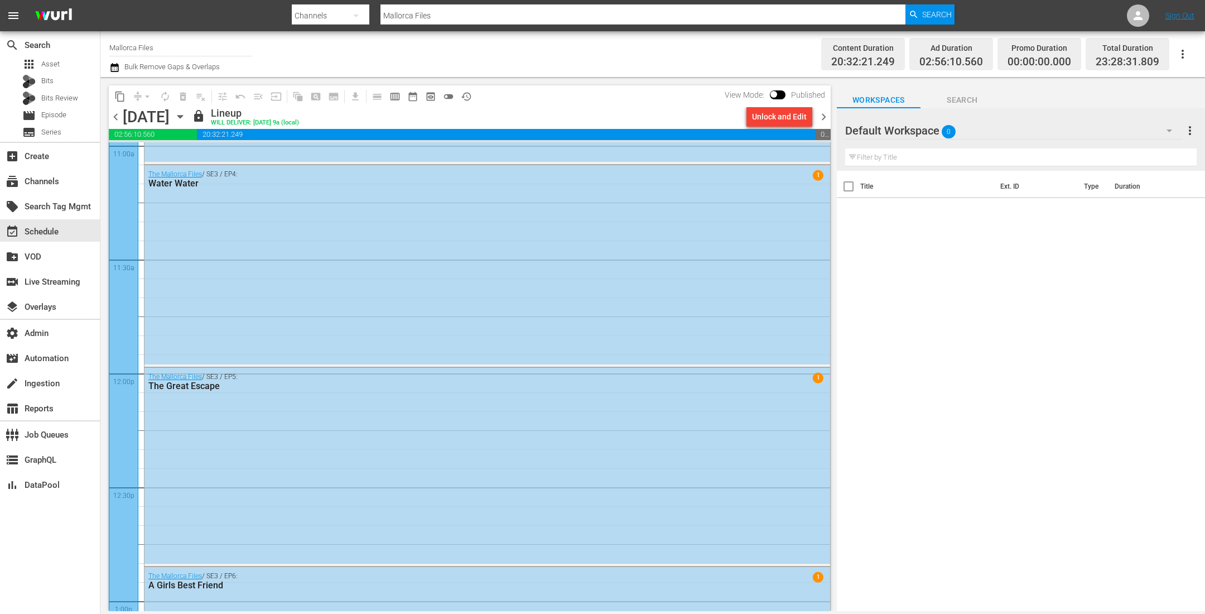
click at [822, 118] on span "chevron_right" at bounding box center [824, 117] width 14 height 14
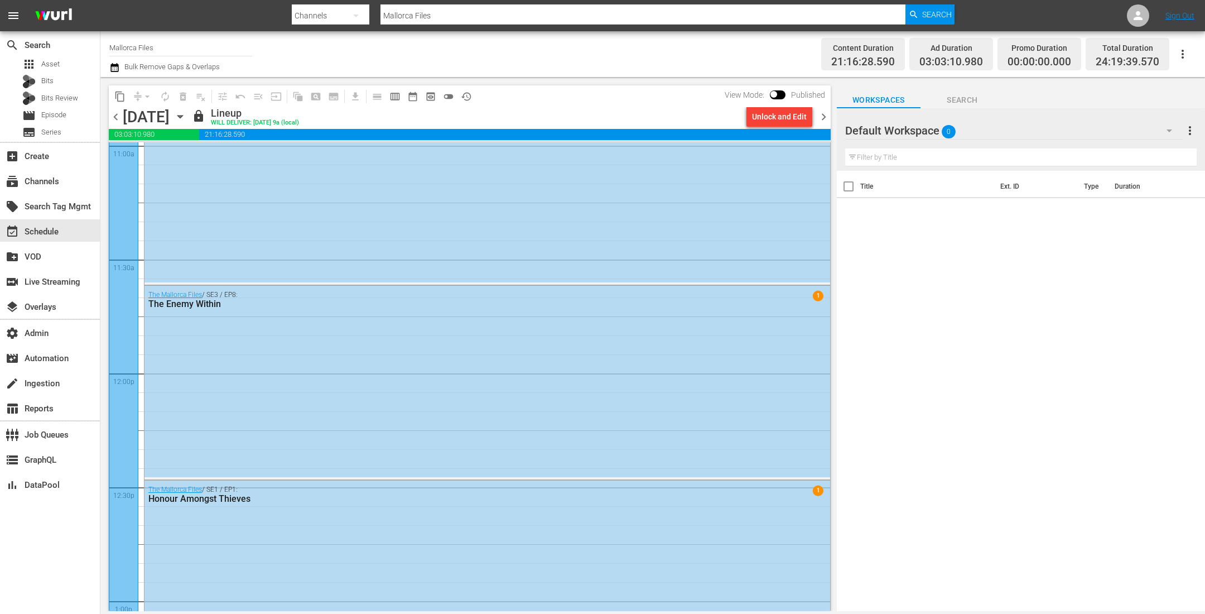
click at [114, 66] on icon "button" at bounding box center [114, 67] width 11 height 13
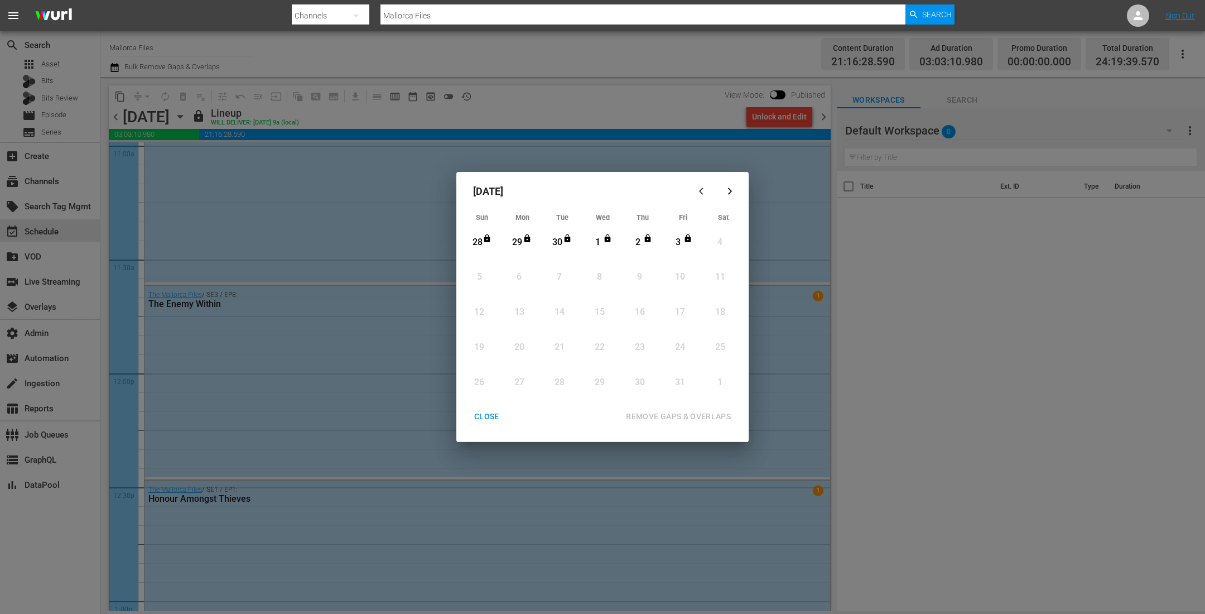
click at [487, 412] on div "CLOSE" at bounding box center [486, 416] width 43 height 14
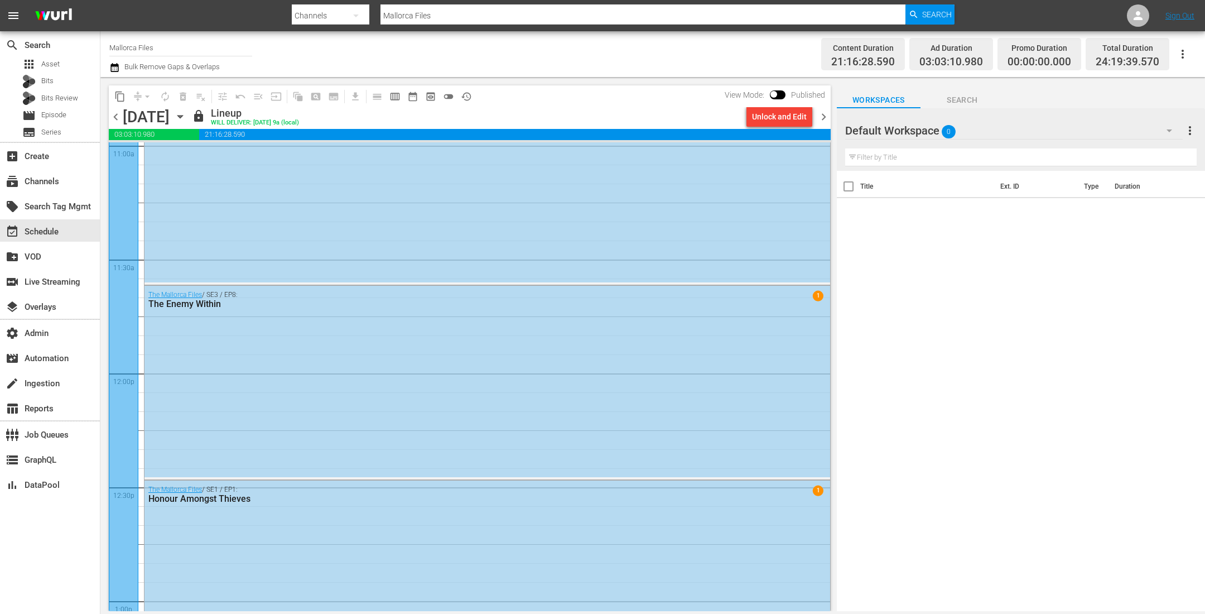
click at [823, 112] on span "chevron_right" at bounding box center [824, 117] width 14 height 14
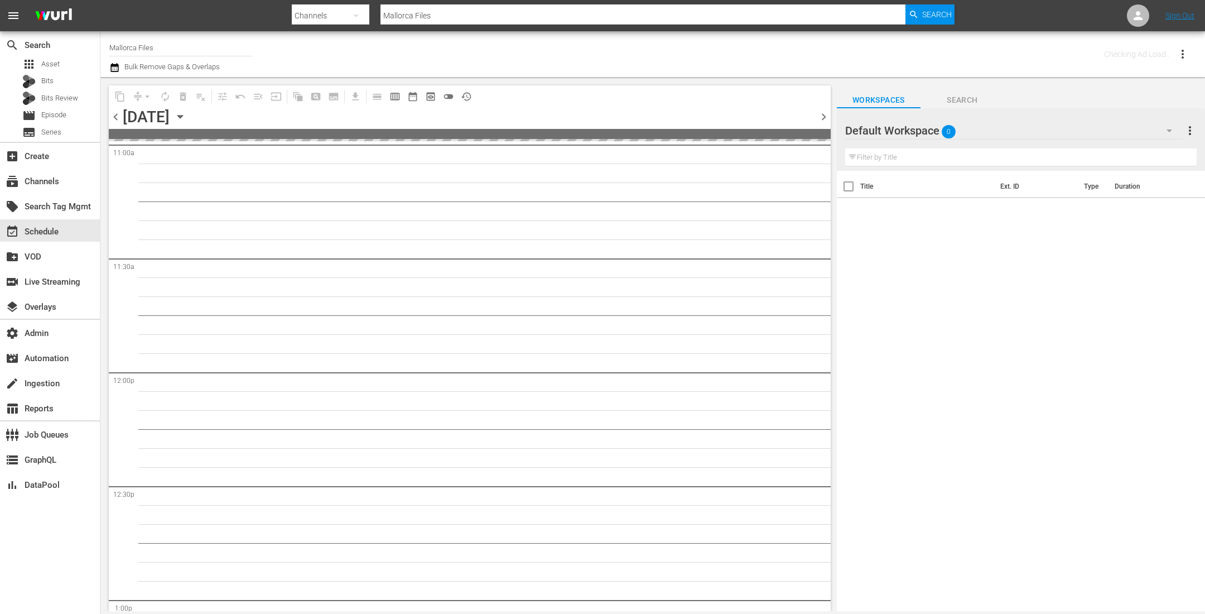
scroll to position [2614, 0]
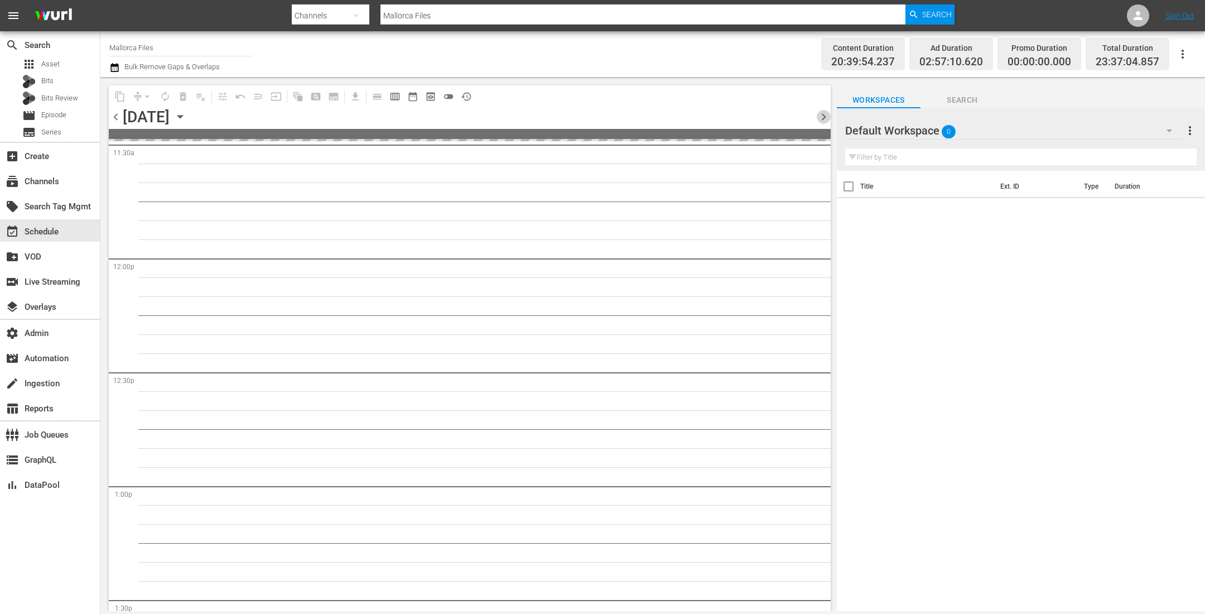
click at [823, 112] on span "chevron_right" at bounding box center [824, 117] width 14 height 14
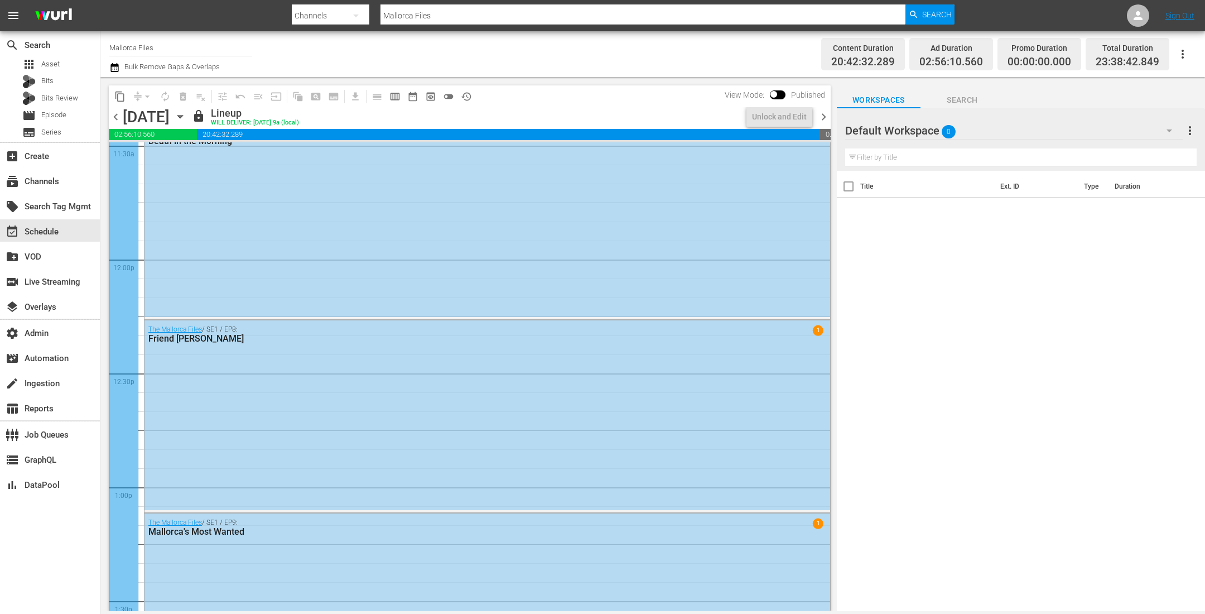
scroll to position [2443, 0]
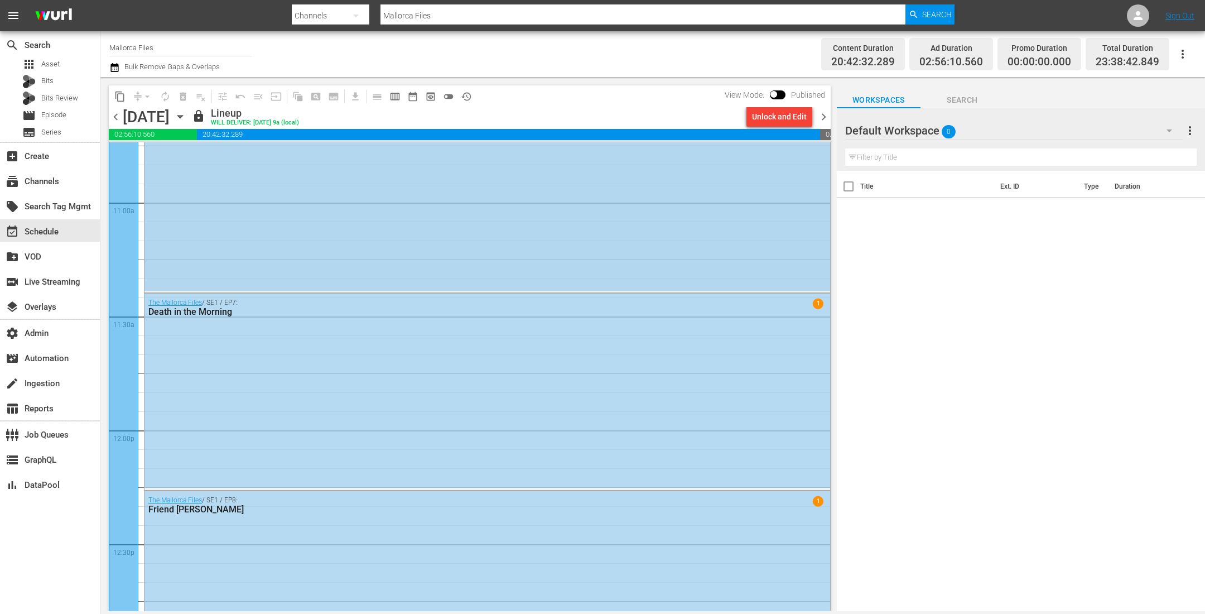
click at [730, 213] on div "The Mallorca Files / SE1 / EP6: Sour Grapes 1" at bounding box center [487, 196] width 686 height 189
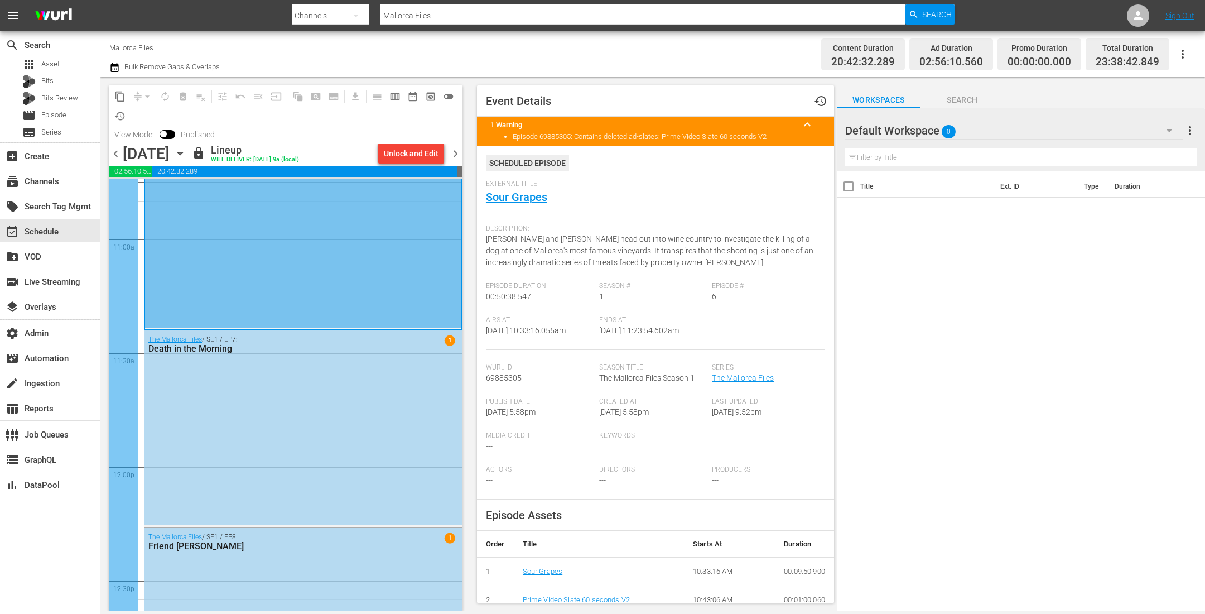
click at [456, 151] on span "chevron_right" at bounding box center [455, 154] width 14 height 14
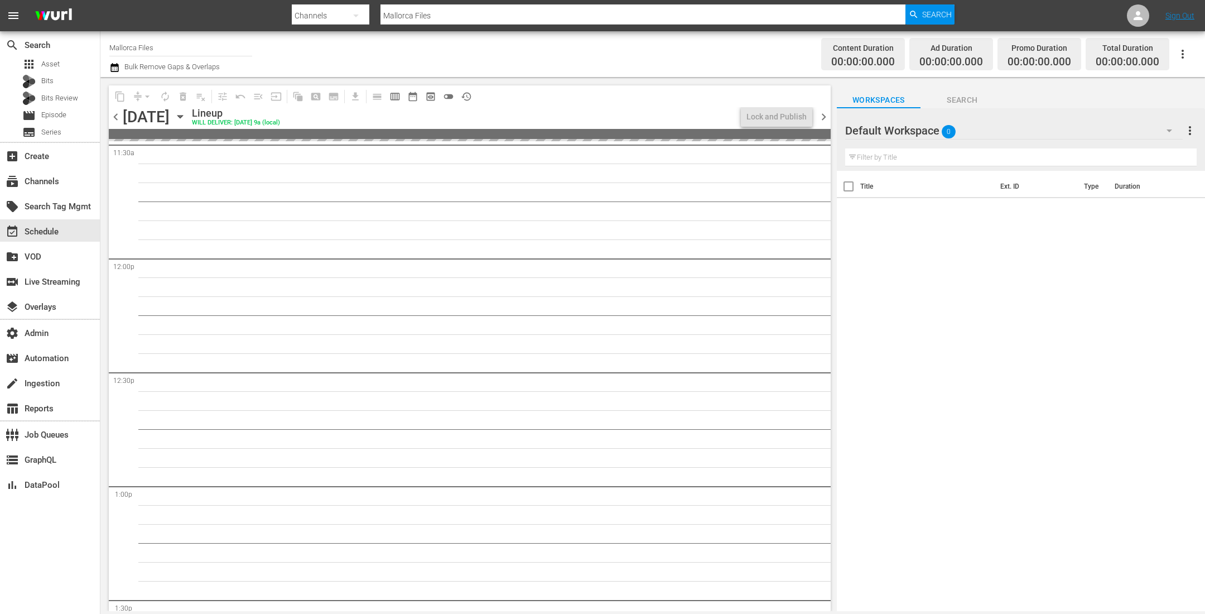
scroll to position [2595, 0]
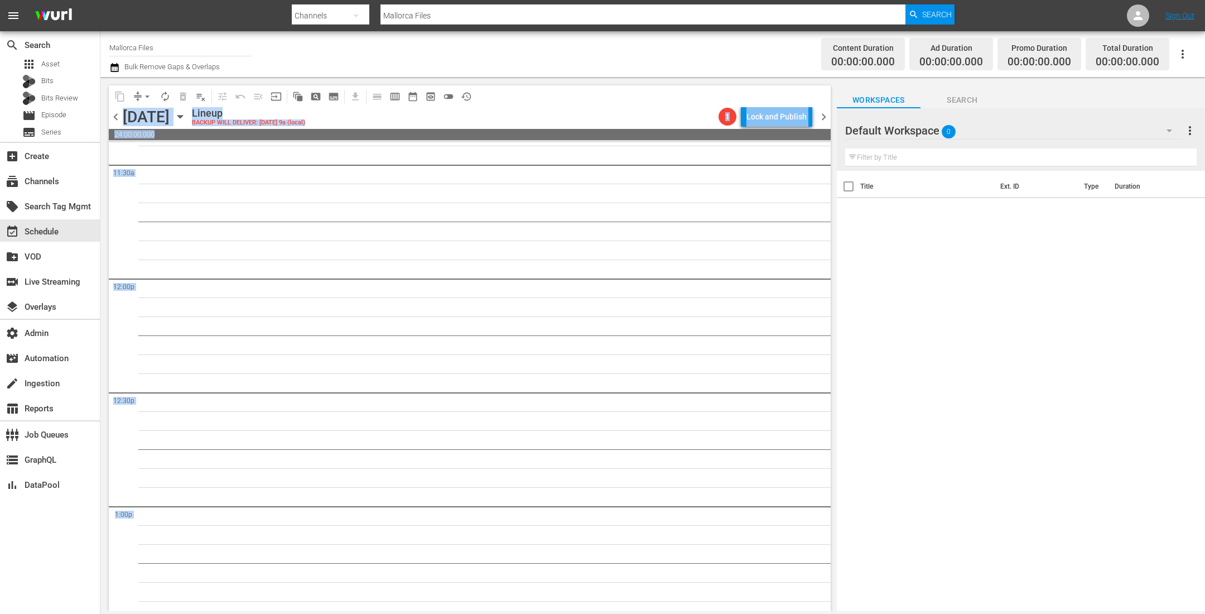
drag, startPoint x: 640, startPoint y: 239, endPoint x: 634, endPoint y: 82, distance: 156.9
click at [633, 81] on div "content_copy compress arrow_drop_down autorenew_outlined delete_forever_outline…" at bounding box center [466, 344] width 733 height 534
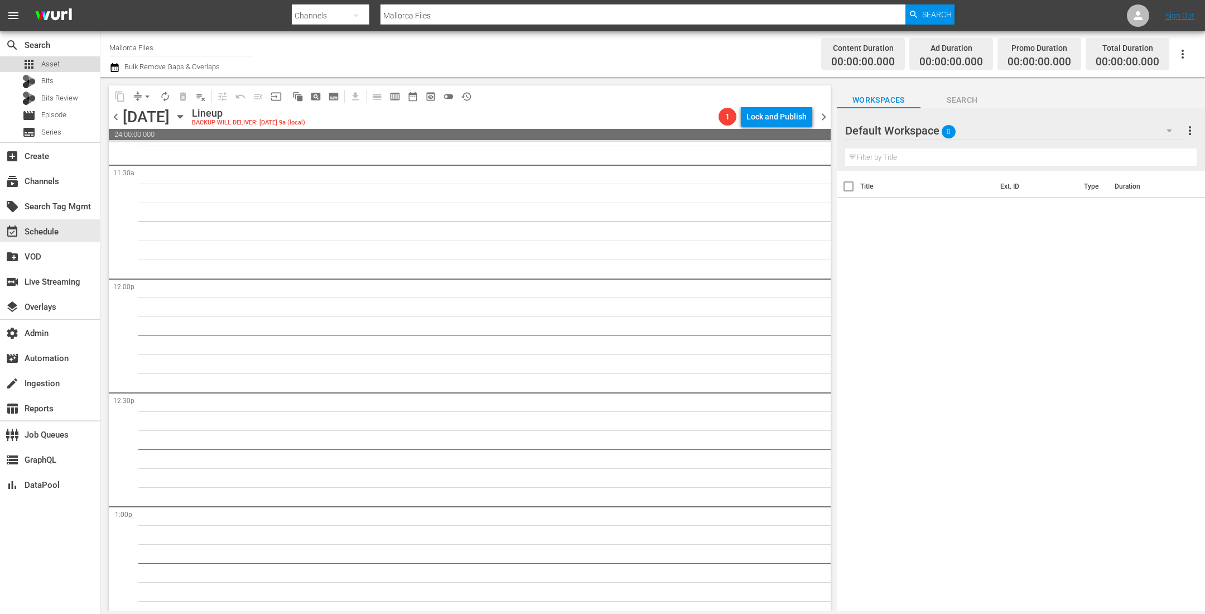
click at [65, 63] on div "apps Asset" at bounding box center [50, 64] width 100 height 16
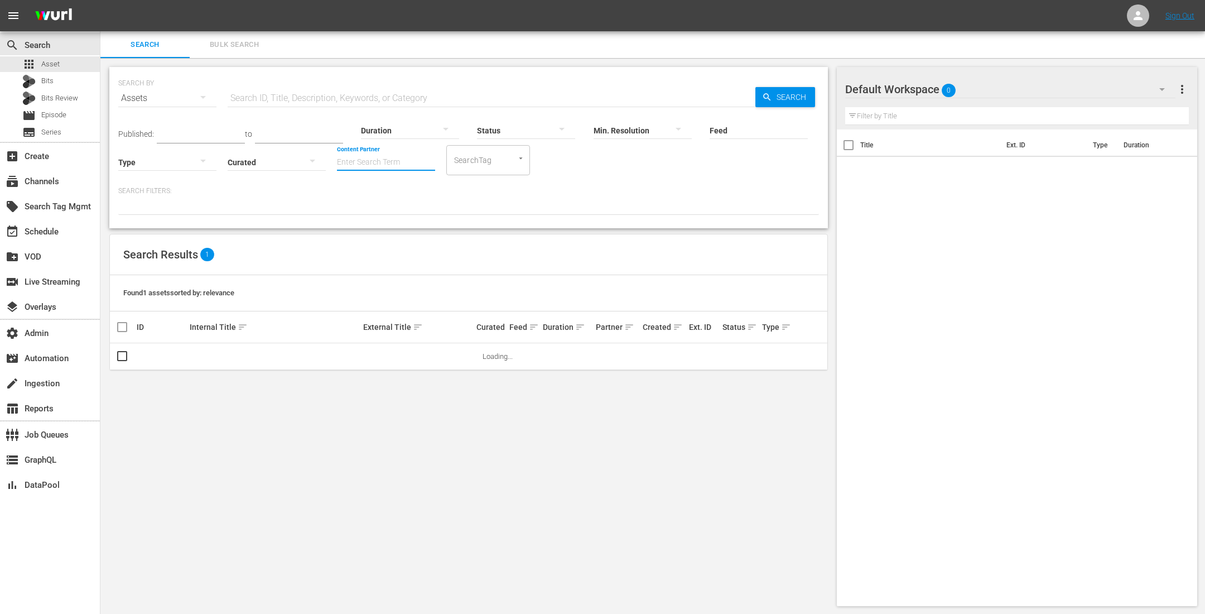
click at [377, 161] on input "Content Partner" at bounding box center [386, 163] width 98 height 40
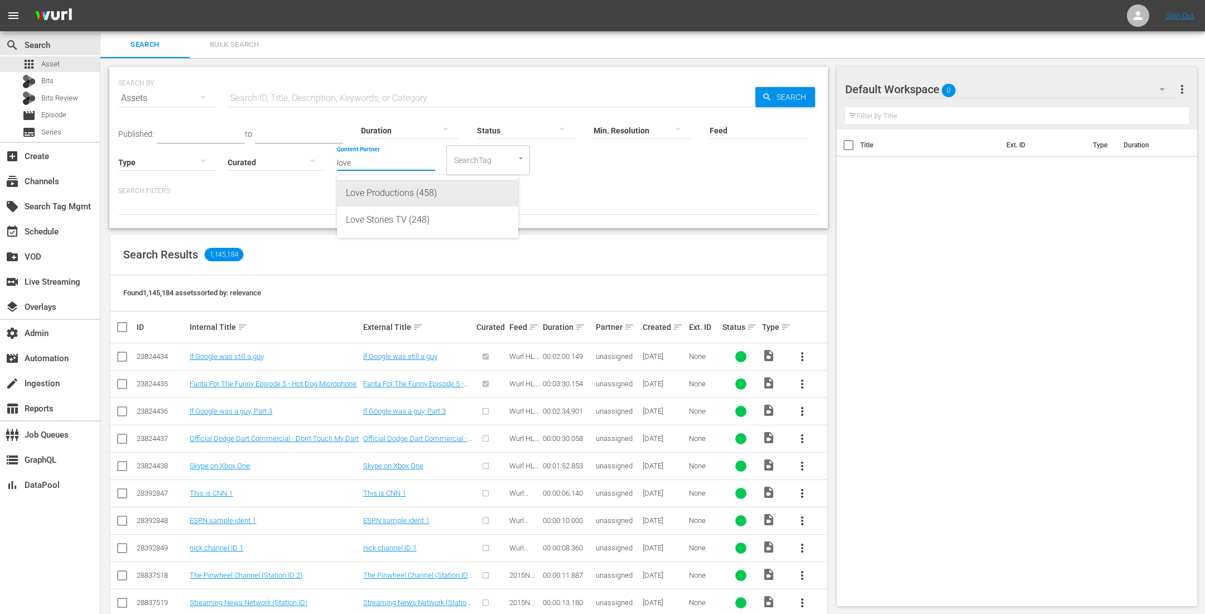
click at [397, 193] on div "Love Productions (458)" at bounding box center [427, 193] width 163 height 27
type input "Love Productions (458)"
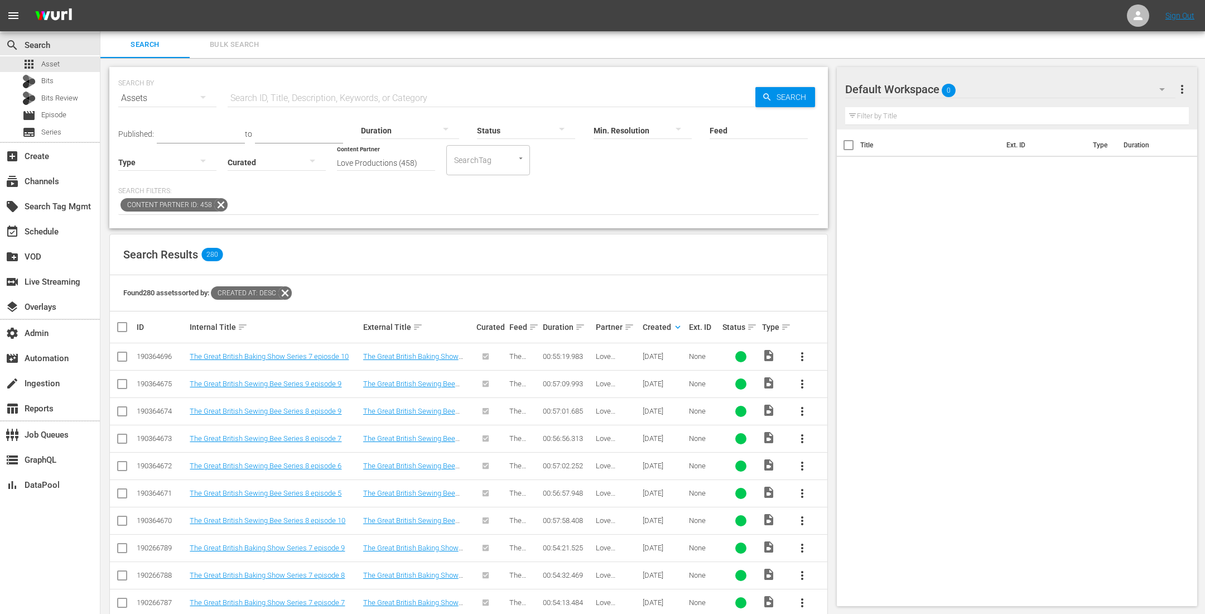
drag, startPoint x: 842, startPoint y: 510, endPoint x: 842, endPoint y: 645, distance: 134.4
click at [842, 613] on html "menu Sign Out search Search apps Asset Bits Bits Review movie Episode subtitles…" at bounding box center [602, 307] width 1205 height 614
click at [64, 324] on div "settings Admin" at bounding box center [50, 332] width 100 height 22
